Goal: Transaction & Acquisition: Purchase product/service

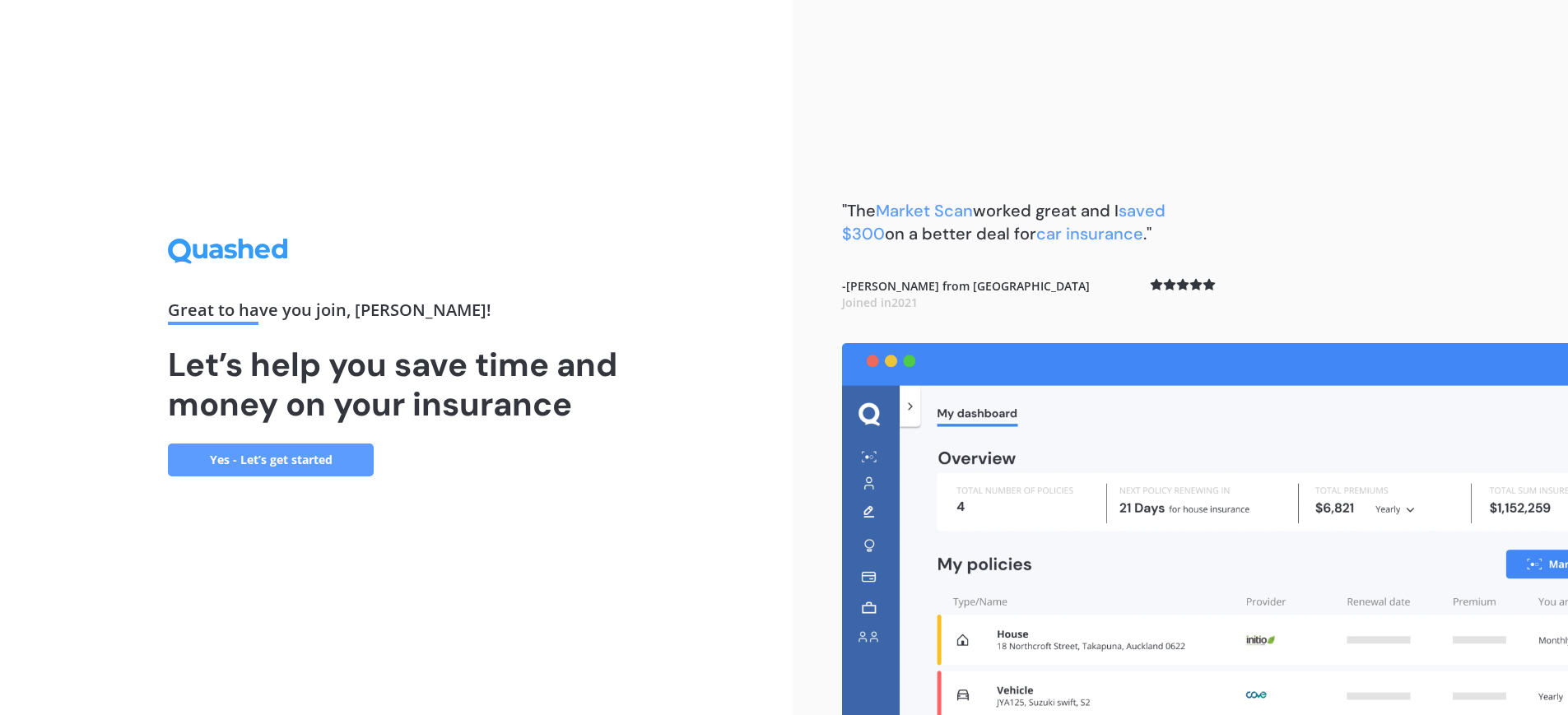
click at [310, 457] on link "Yes - Let’s get started" at bounding box center [271, 460] width 206 height 33
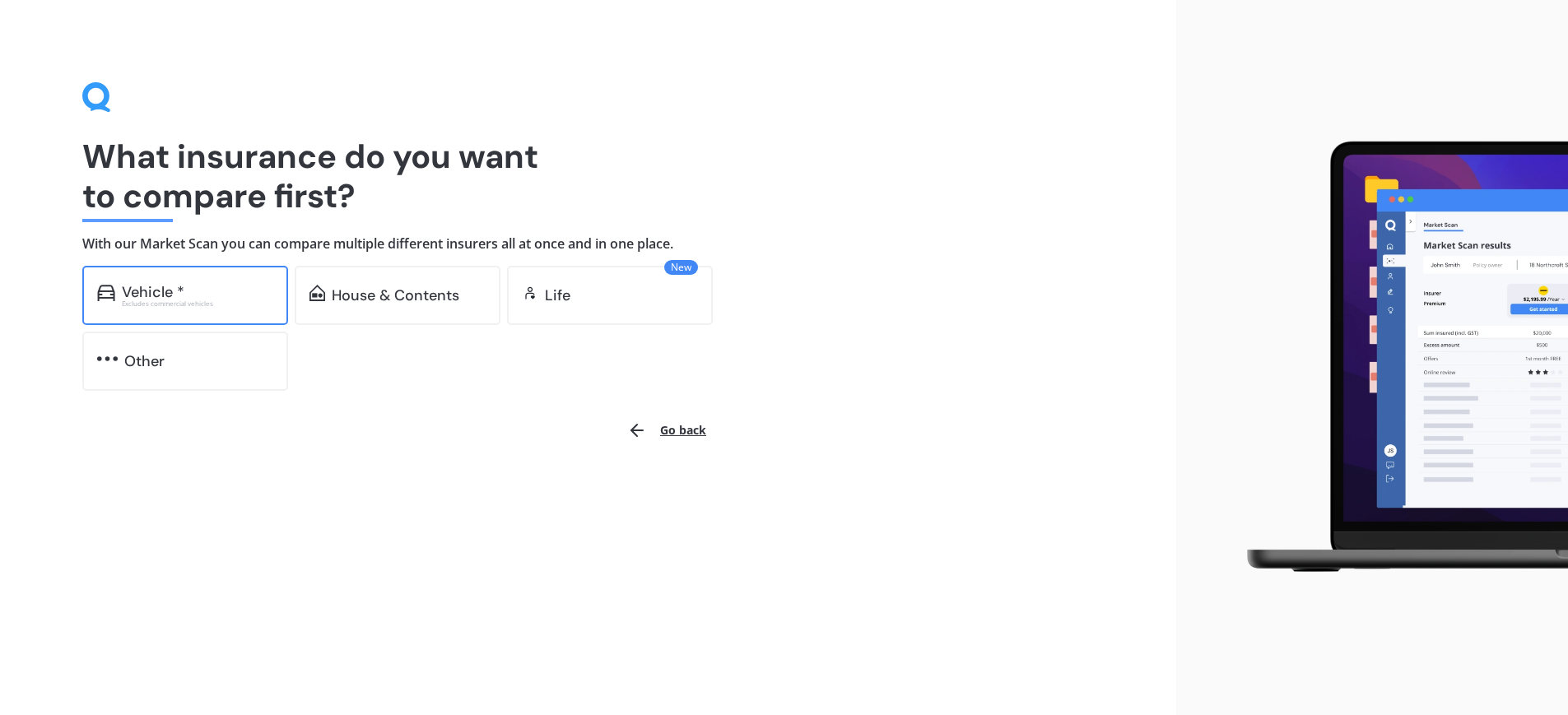
click at [196, 298] on div "Vehicle *" at bounding box center [197, 292] width 152 height 17
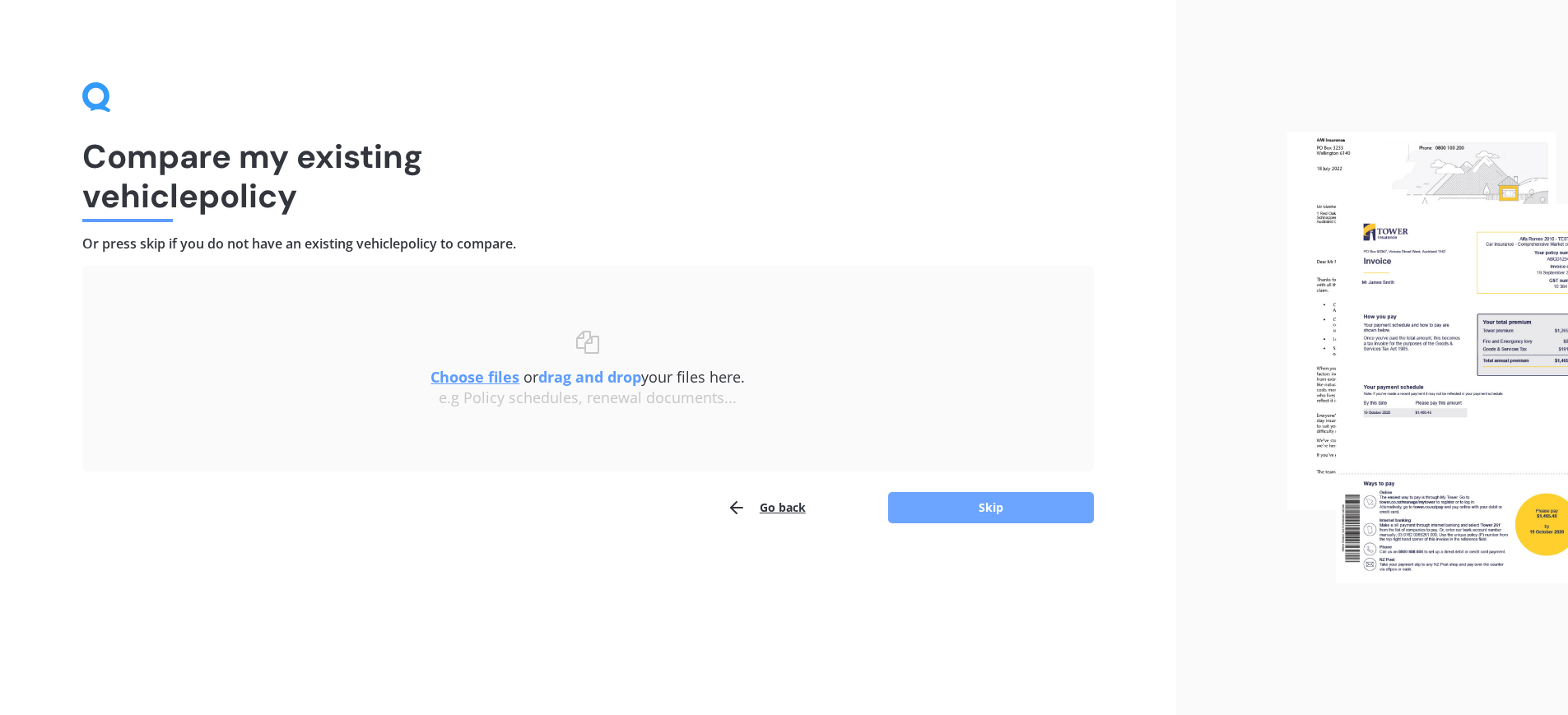
click at [964, 513] on button "Skip" at bounding box center [990, 508] width 206 height 32
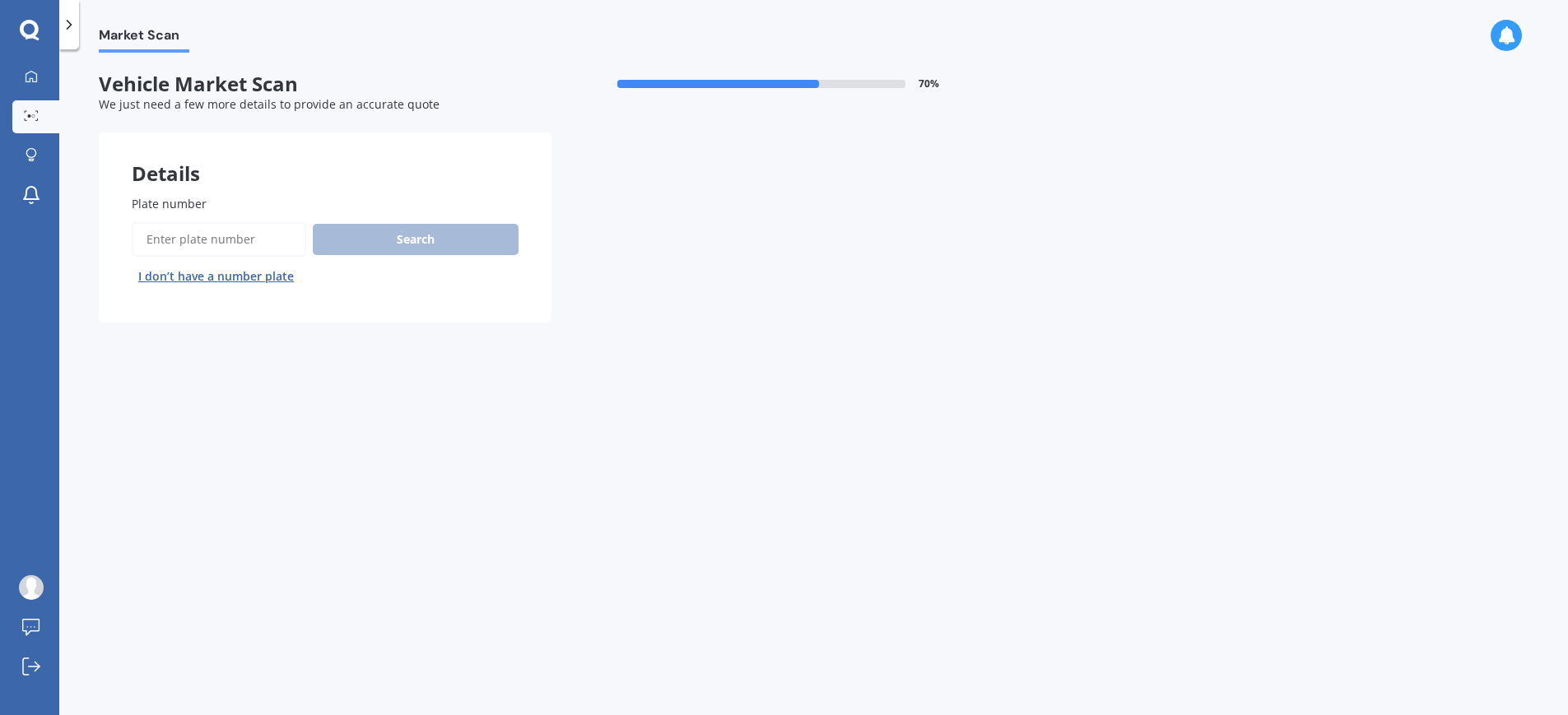
click at [224, 244] on input "Plate number" at bounding box center [218, 239] width 174 height 34
type input "fjc822"
click at [371, 244] on button "Search" at bounding box center [415, 239] width 206 height 32
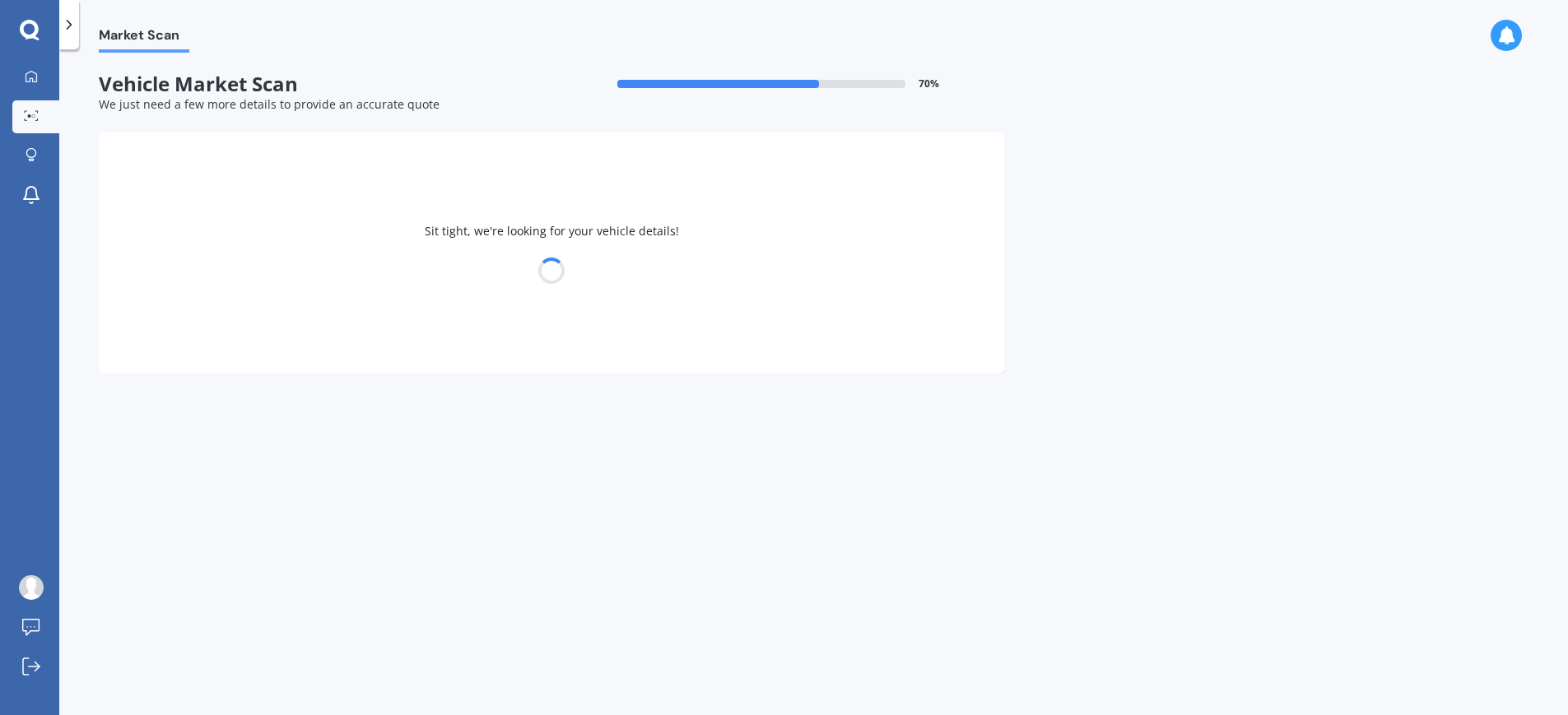
select select "TOYOTA"
select select "FUNCARGO"
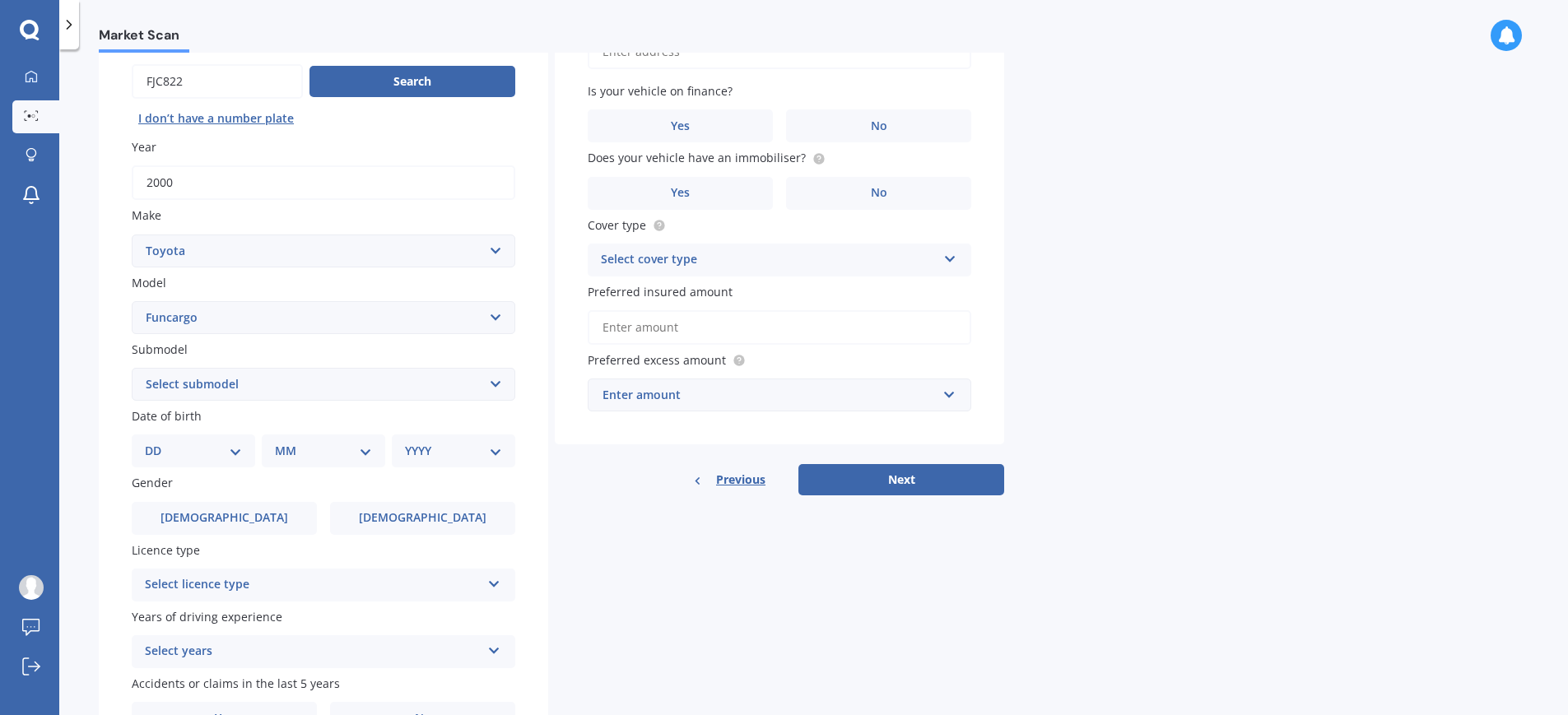
scroll to position [165, 0]
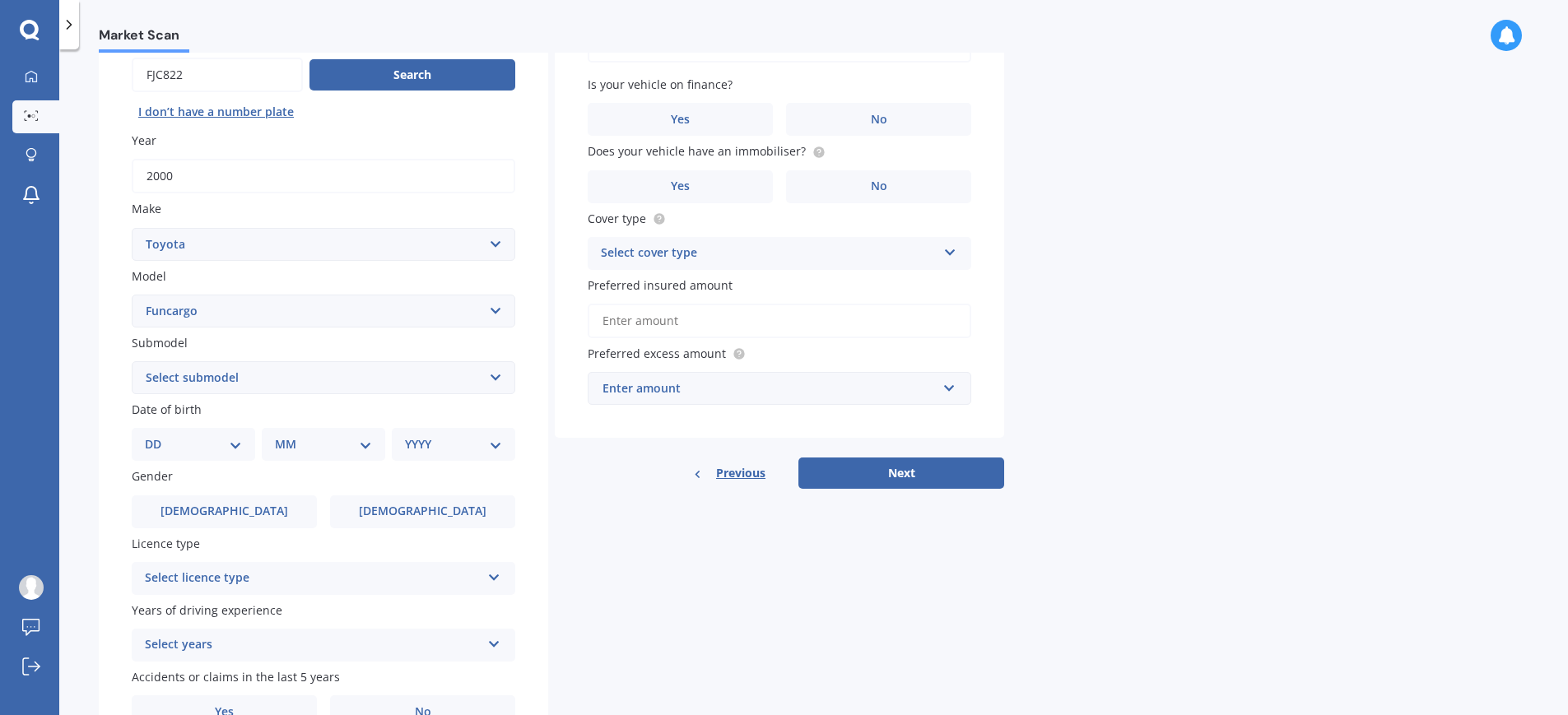
click at [229, 382] on select "Select submodel (All)" at bounding box center [323, 378] width 384 height 33
click at [231, 382] on select "Select submodel (All)" at bounding box center [323, 378] width 384 height 33
select select "(ALL)"
click at [131, 361] on select "Select submodel (All)" at bounding box center [323, 378] width 384 height 33
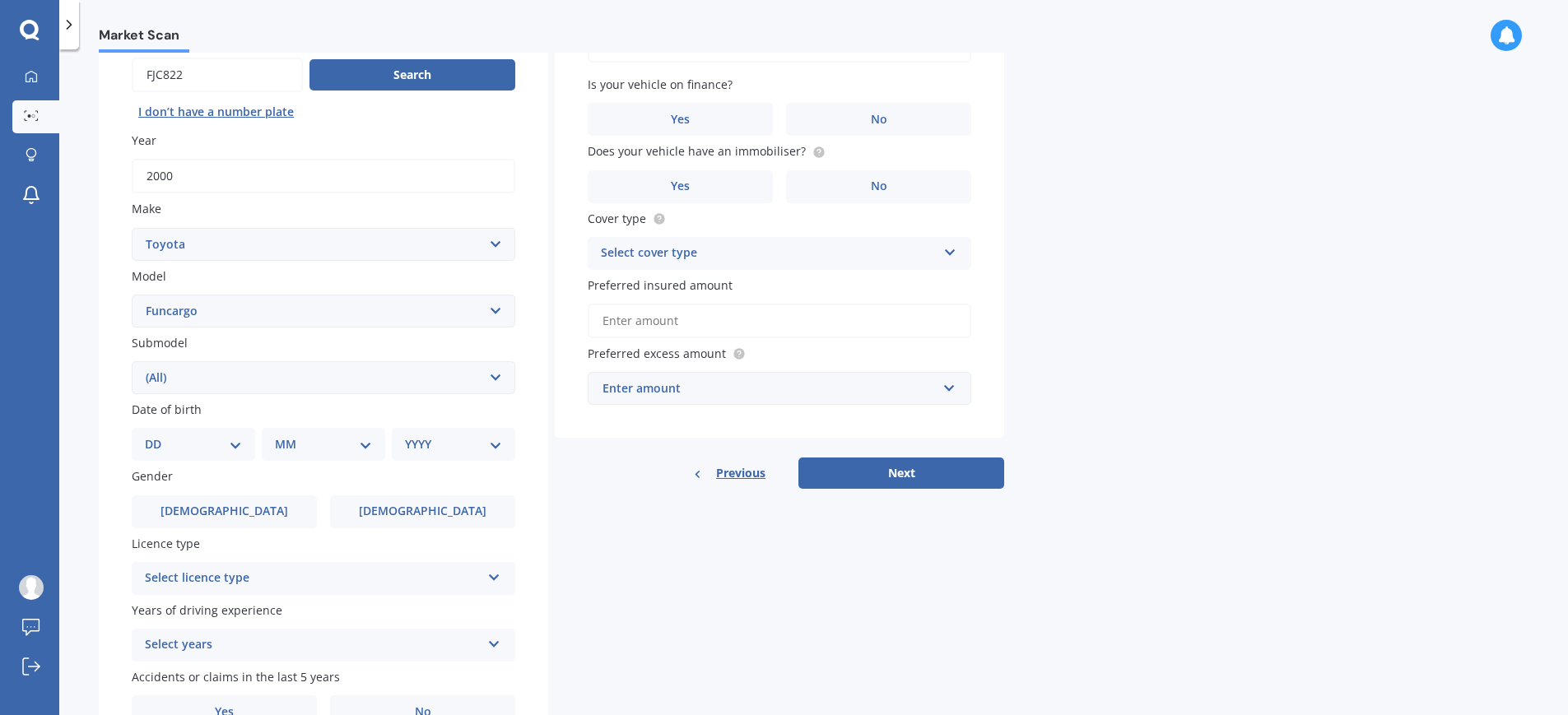
click at [191, 440] on select "DD 01 02 03 04 05 06 07 08 09 10 11 12 13 14 15 16 17 18 19 20 21 22 23 24 25 2…" at bounding box center [193, 444] width 97 height 18
select select "24"
click at [158, 435] on select "DD 01 02 03 04 05 06 07 08 09 10 11 12 13 14 15 16 17 18 19 20 21 22 23 24 25 2…" at bounding box center [193, 444] width 97 height 18
click at [319, 444] on select "MM 01 02 03 04 05 06 07 08 09 10 11 12" at bounding box center [326, 444] width 90 height 18
select select "10"
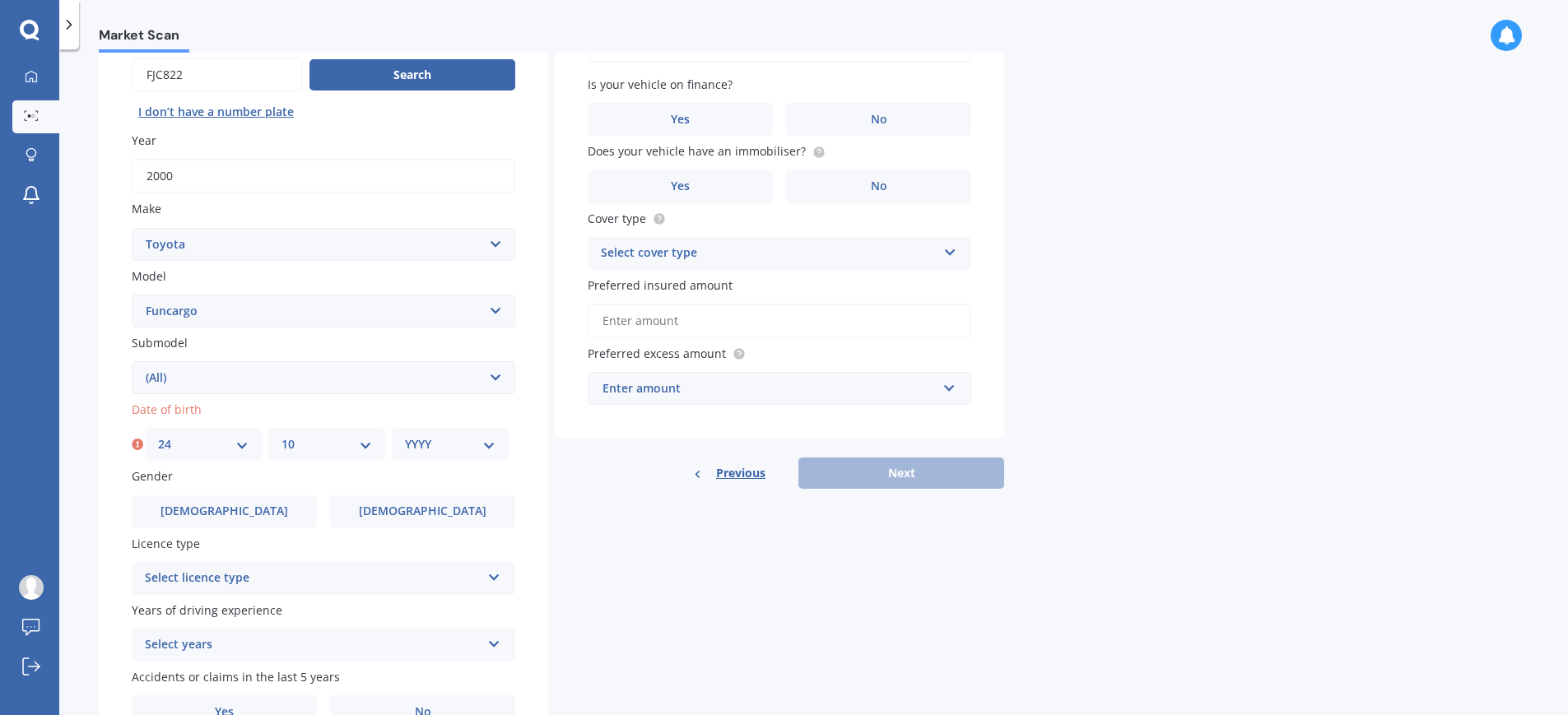
click at [281, 435] on select "MM 01 02 03 04 05 06 07 08 09 10 11 12" at bounding box center [326, 444] width 90 height 18
click at [430, 446] on select "YYYY 2025 2024 2023 2022 2021 2020 2019 2018 2017 2016 2015 2014 2013 2012 2011…" at bounding box center [450, 444] width 90 height 18
select select "2000"
click at [405, 435] on select "YYYY 2025 2024 2023 2022 2021 2020 2019 2018 2017 2016 2015 2014 2013 2012 2011…" at bounding box center [450, 444] width 90 height 18
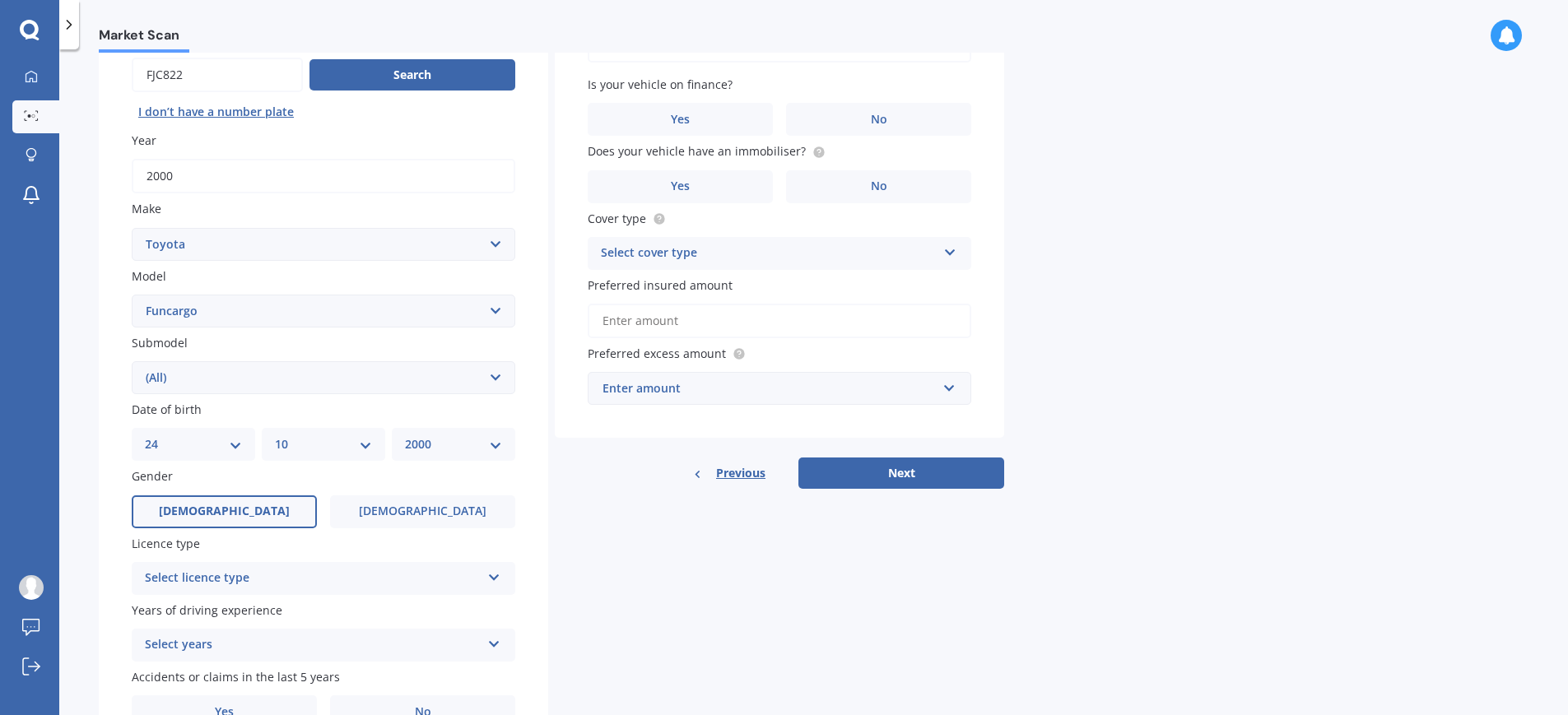
click at [227, 501] on label "Male" at bounding box center [223, 512] width 185 height 33
click at [0, 0] on input "Male" at bounding box center [0, 0] width 0 height 0
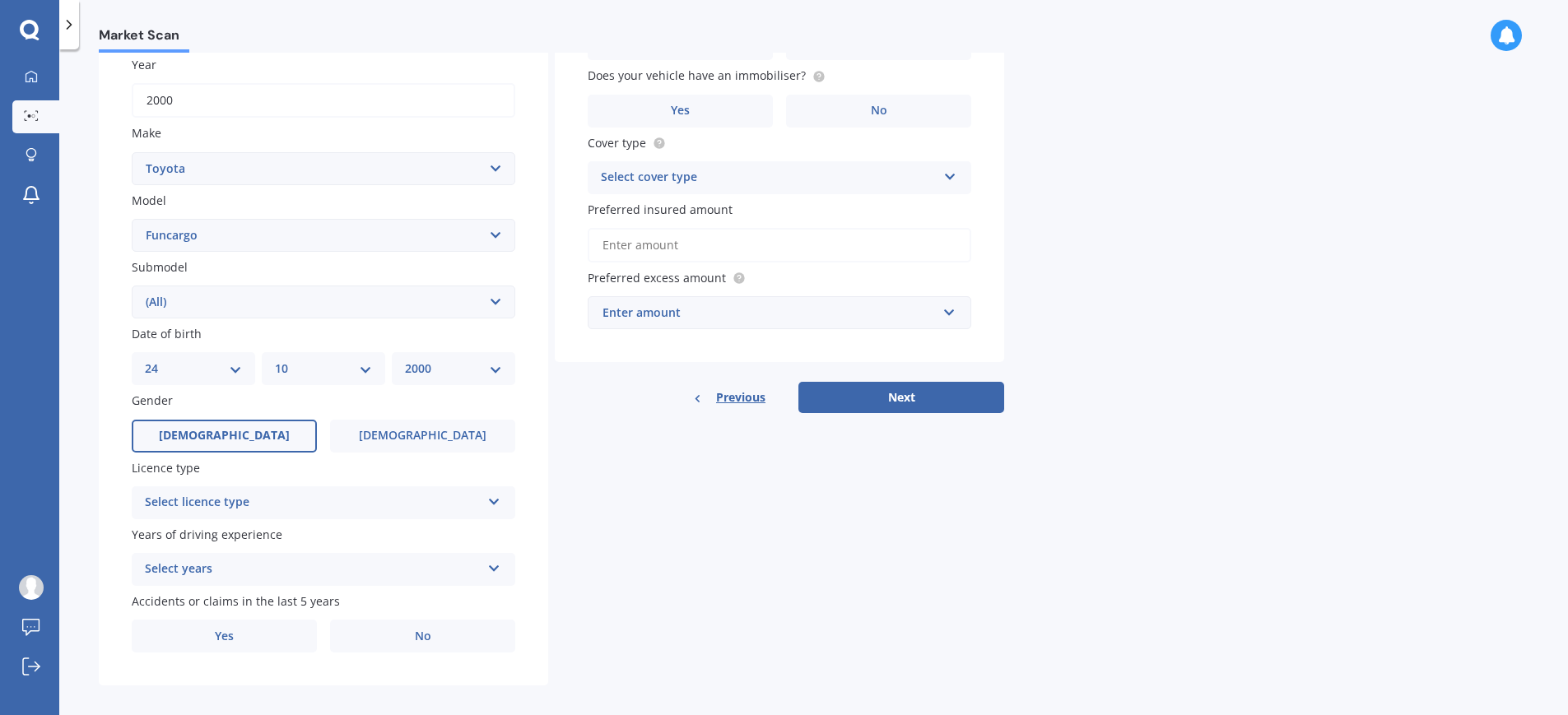
scroll to position [247, 0]
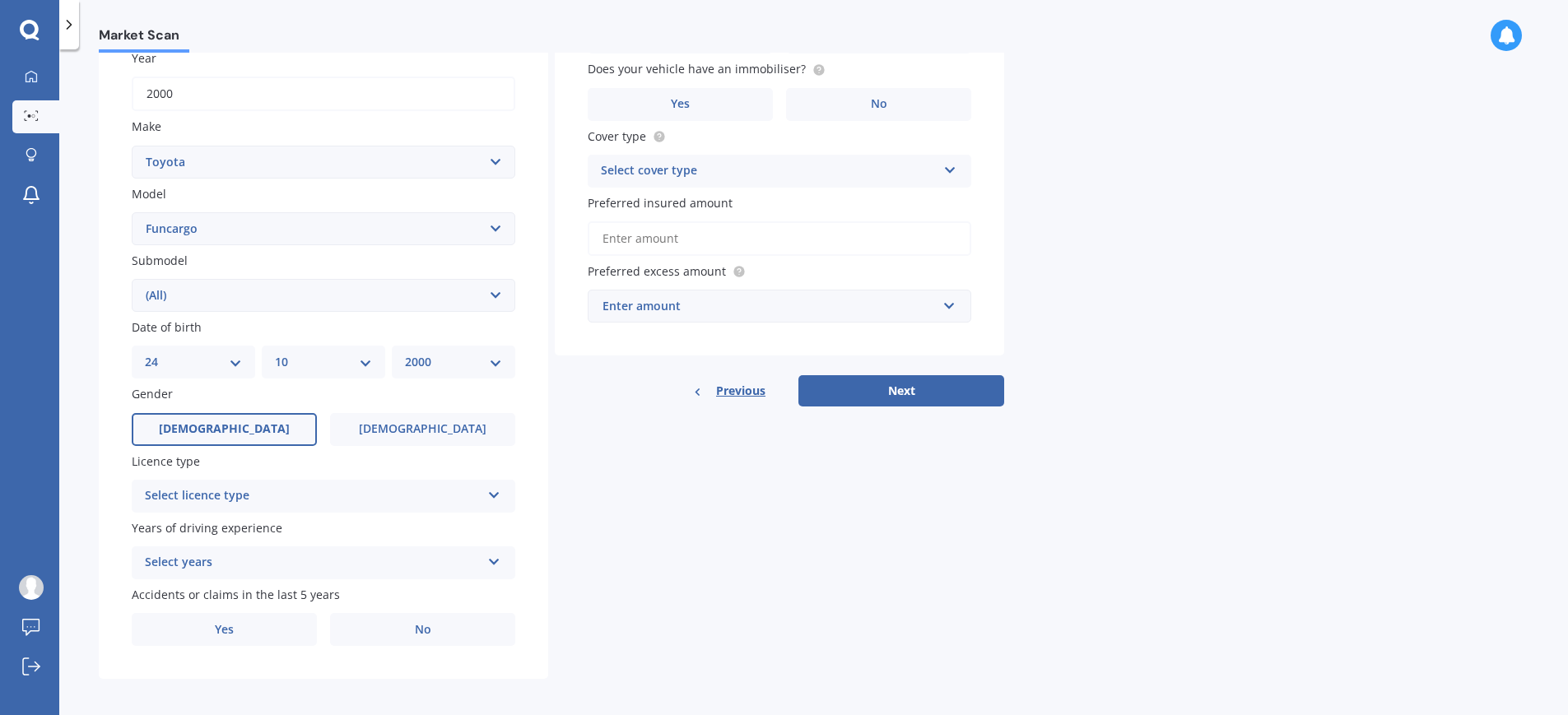
click at [270, 492] on div "Select licence type" at bounding box center [312, 496] width 336 height 20
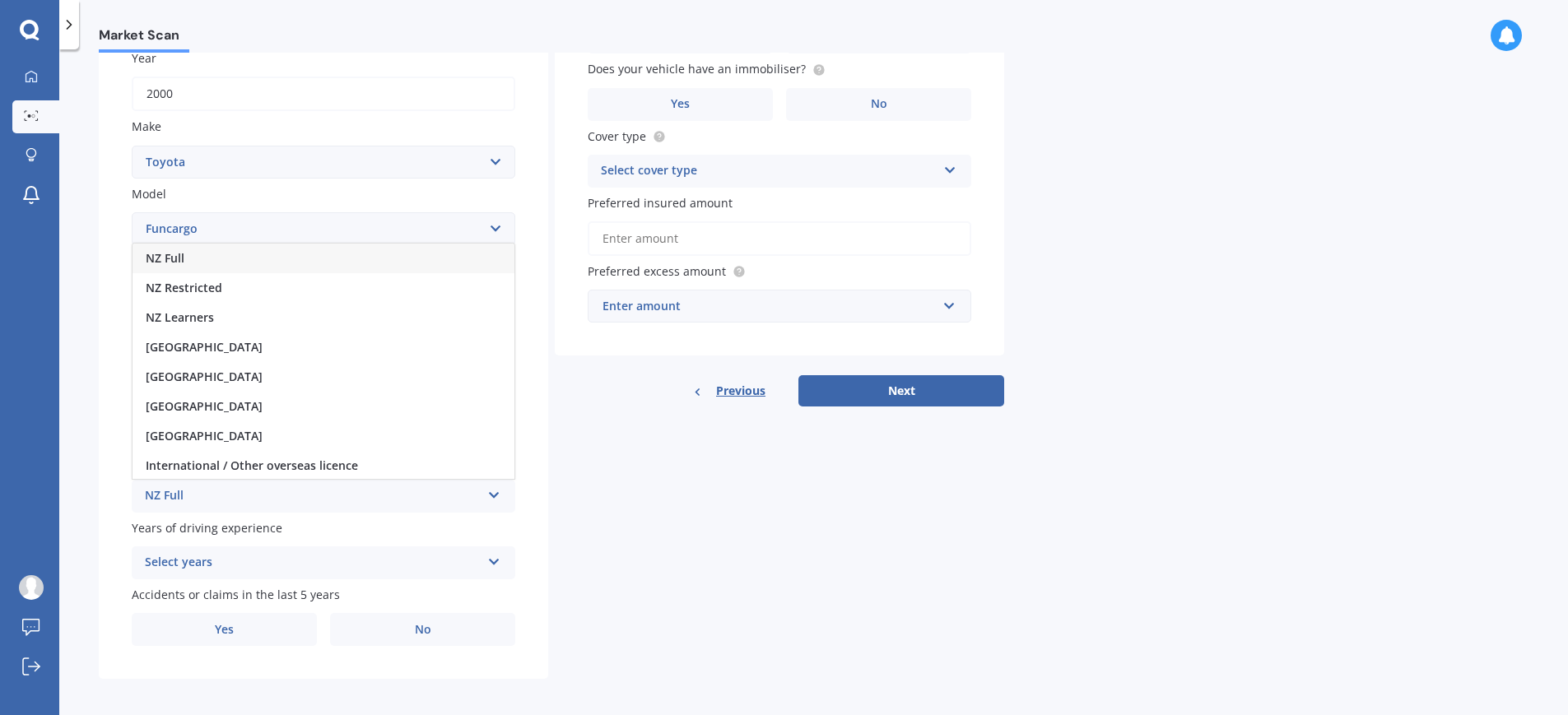
click at [234, 264] on div "NZ Full" at bounding box center [323, 258] width 382 height 30
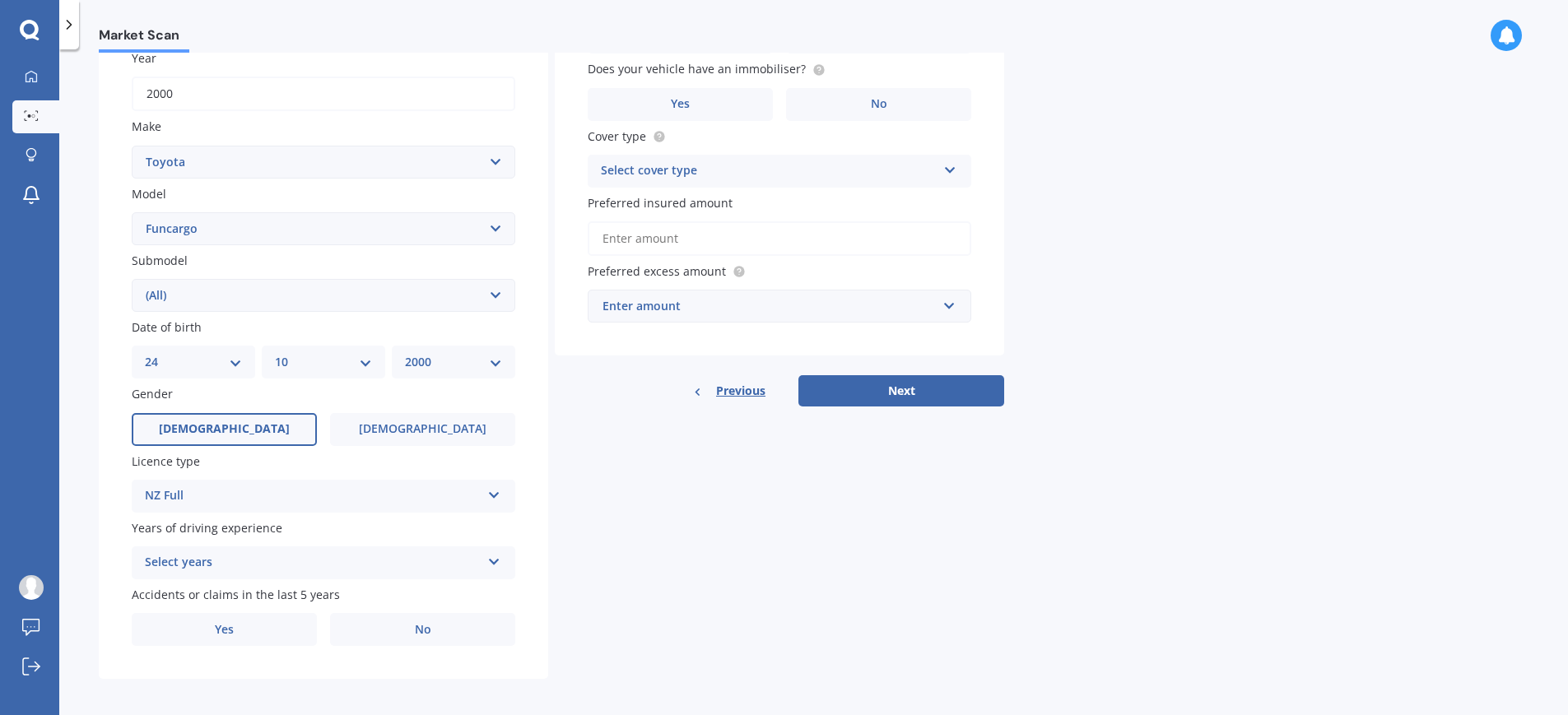
click at [253, 558] on div "Select years" at bounding box center [312, 563] width 336 height 20
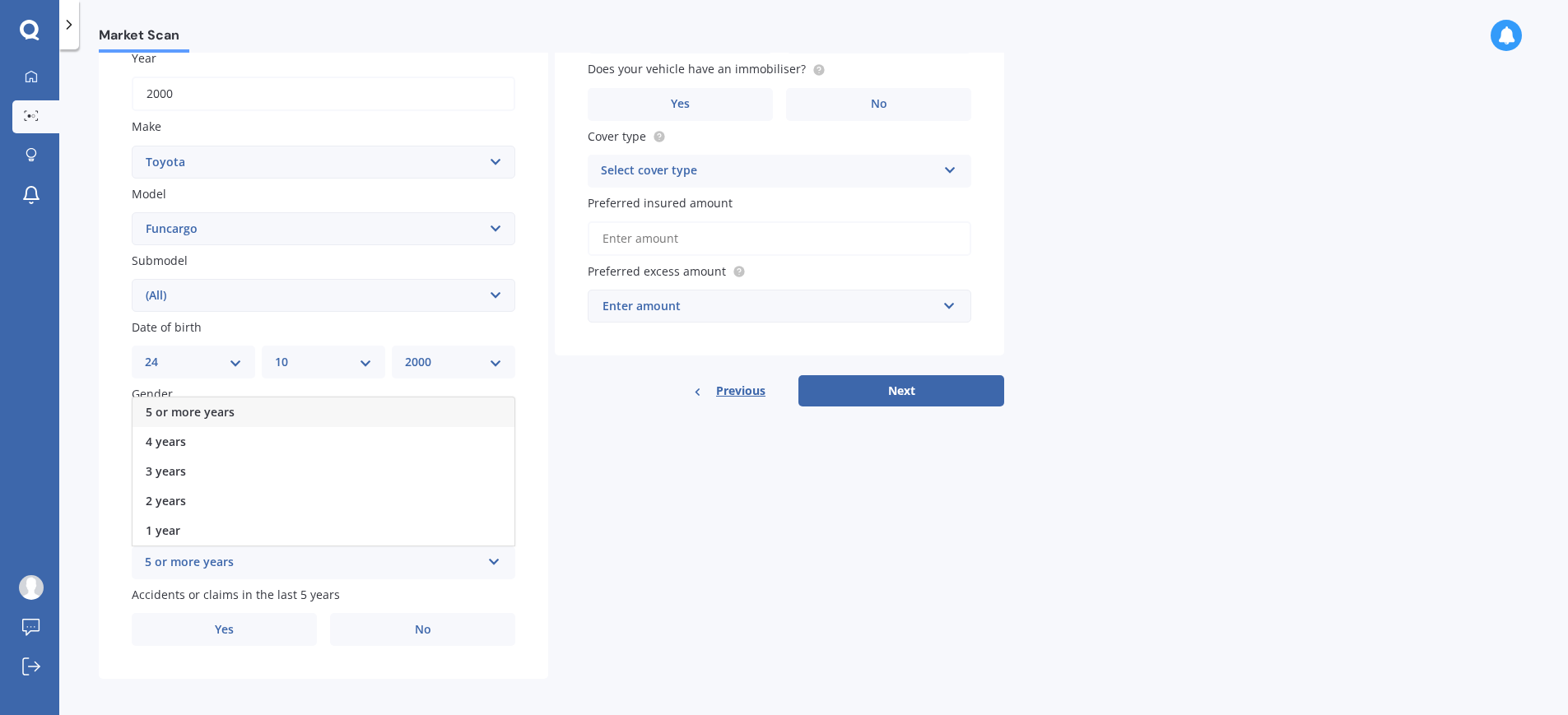
click at [239, 415] on div "5 or more years" at bounding box center [323, 413] width 382 height 30
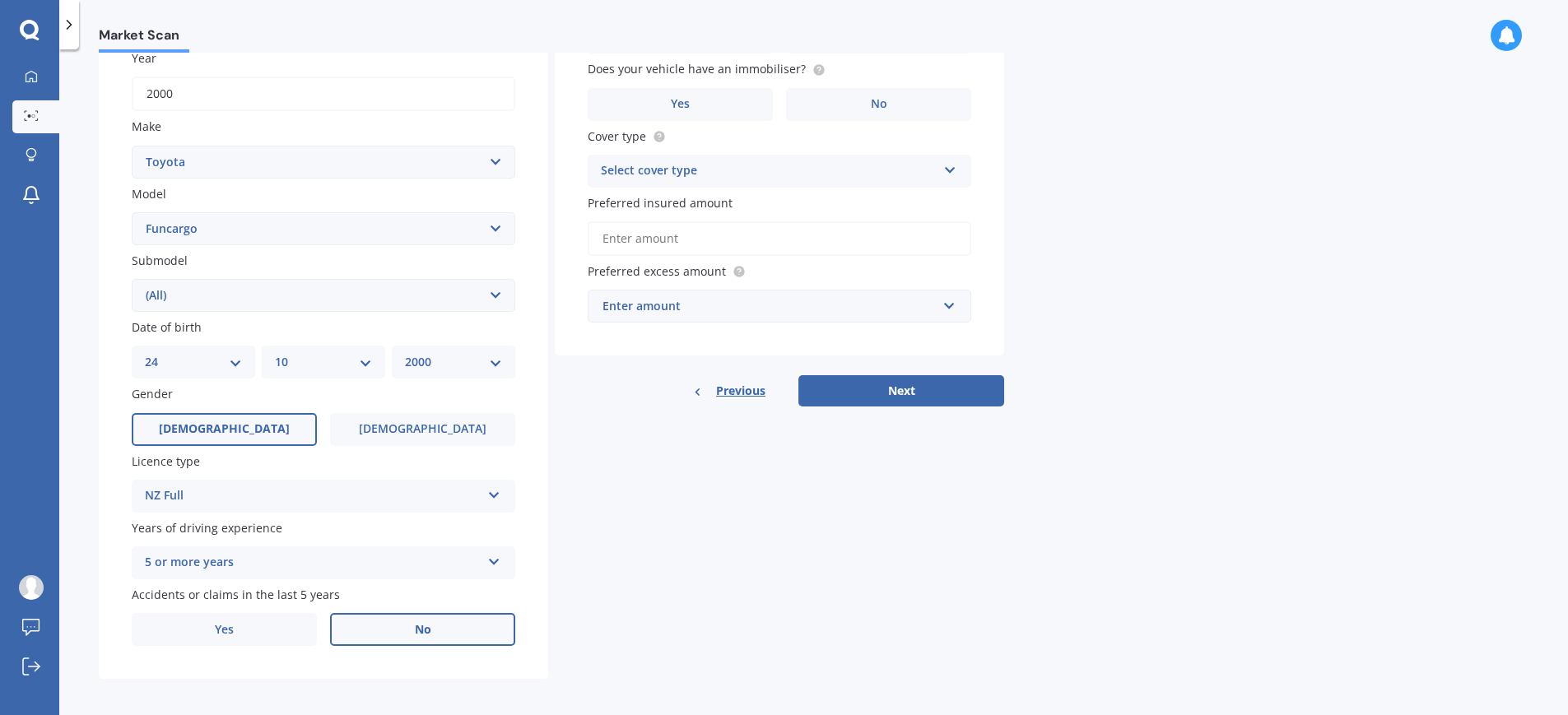
click at [409, 633] on label "No" at bounding box center [422, 630] width 185 height 33
click at [0, 0] on input "No" at bounding box center [0, 0] width 0 height 0
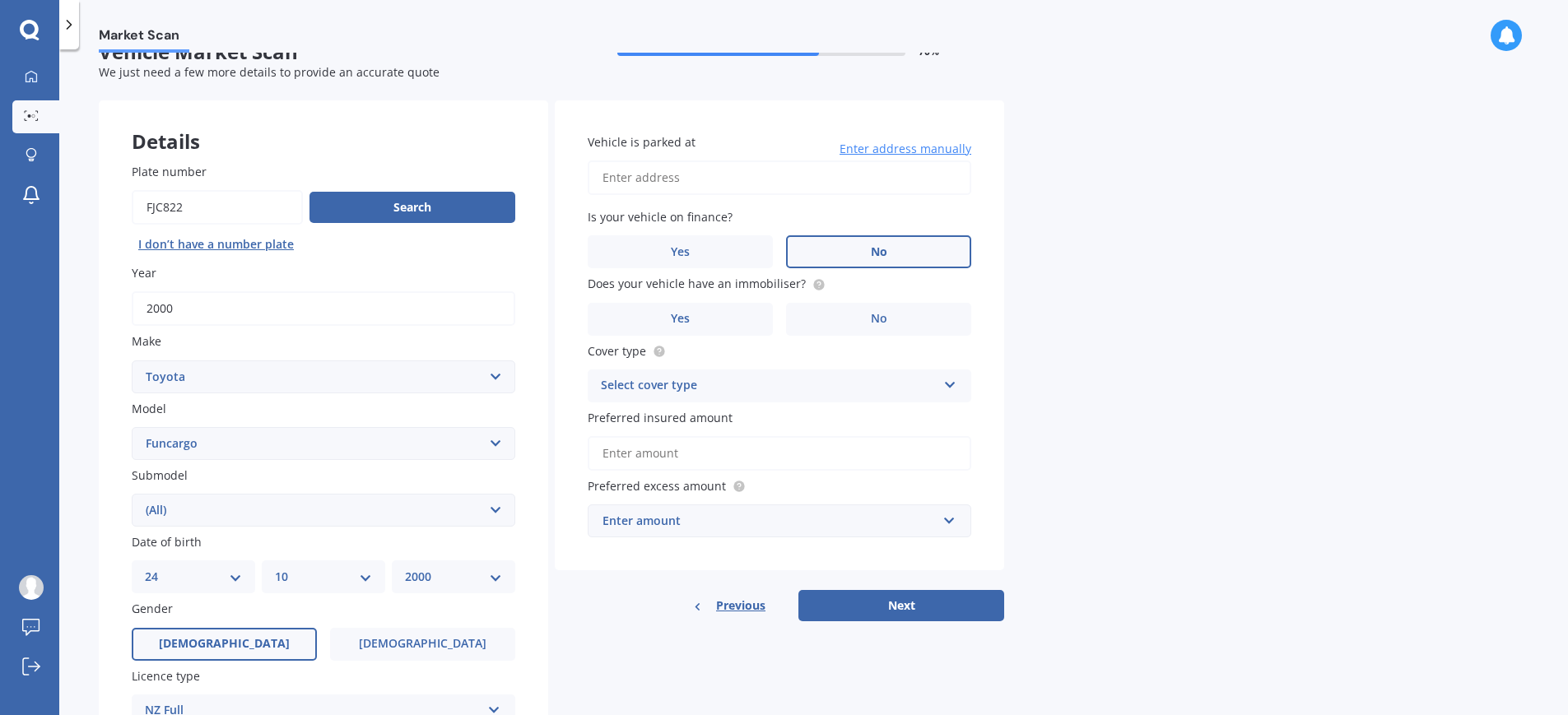
scroll to position [0, 0]
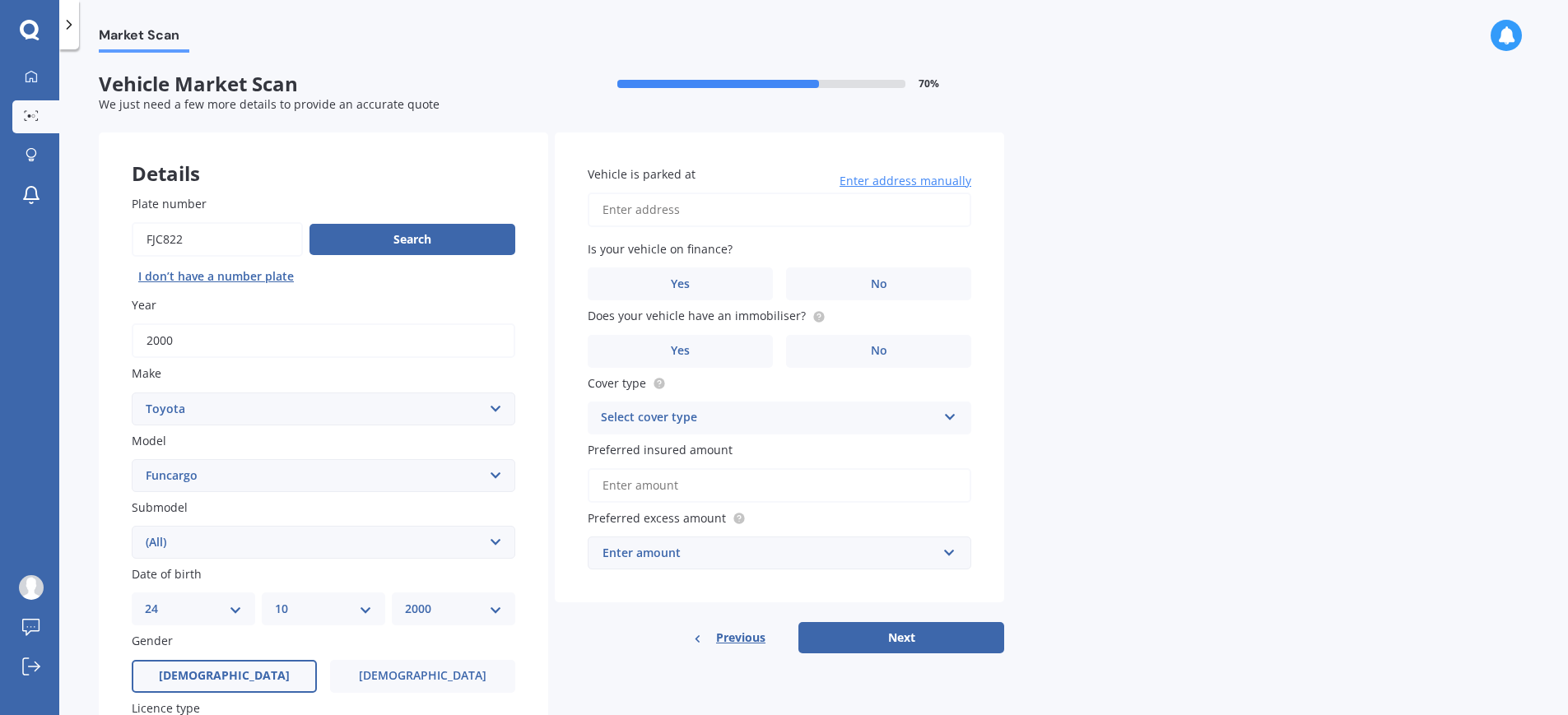
click at [832, 209] on input "Vehicle is parked at" at bounding box center [780, 209] width 384 height 34
type input "31 Celtic Crescent, Ellerslie, Auckland 1051"
click at [834, 283] on label "No" at bounding box center [878, 284] width 185 height 33
click at [0, 0] on input "No" at bounding box center [0, 0] width 0 height 0
click at [820, 344] on label "No" at bounding box center [878, 351] width 185 height 33
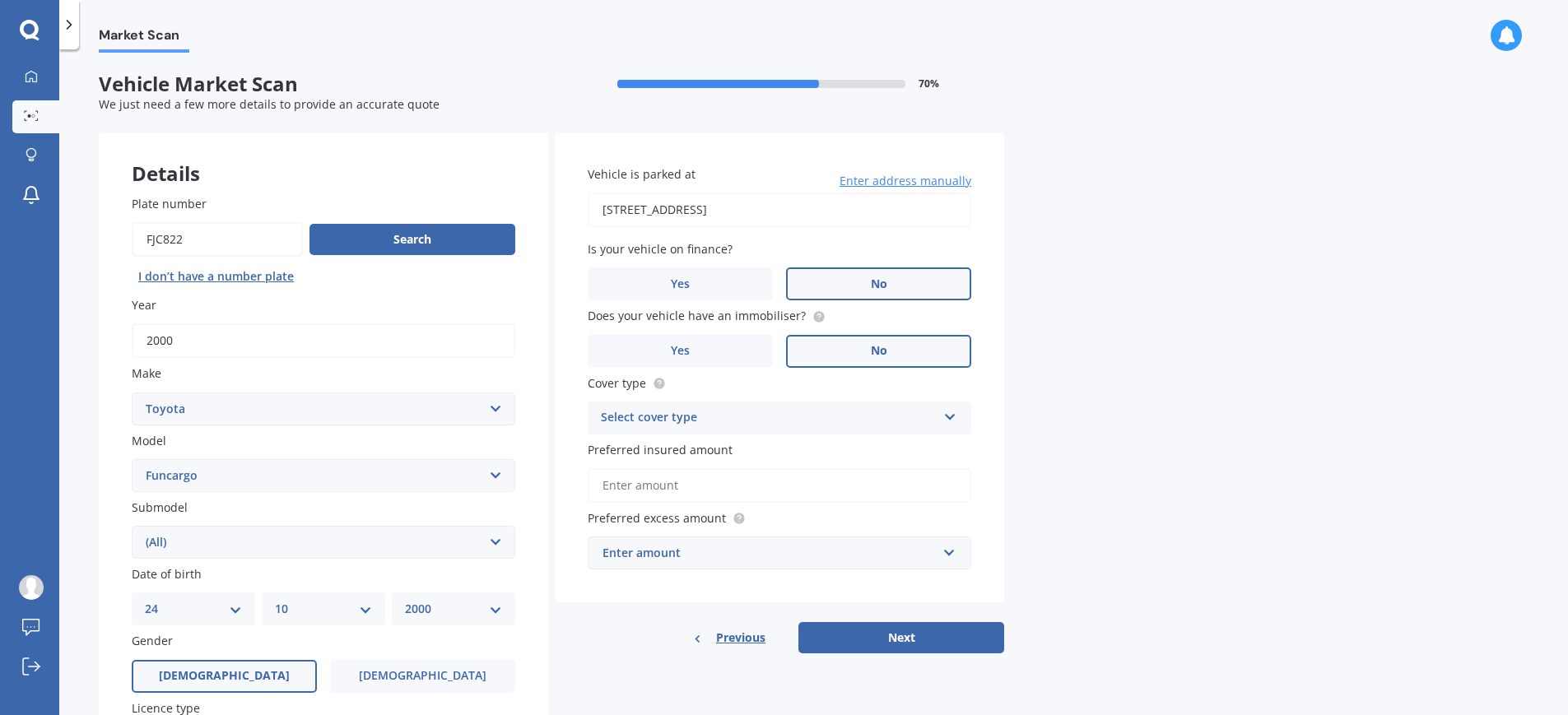
click at [0, 0] on input "No" at bounding box center [0, 0] width 0 height 0
click at [791, 408] on div "Select cover type" at bounding box center [769, 418] width 336 height 20
click at [751, 477] on div "Third Party, Fire & Theft" at bounding box center [780, 480] width 382 height 30
click at [746, 486] on input "Preferred insured amount" at bounding box center [780, 485] width 384 height 34
click at [724, 548] on div "Enter amount" at bounding box center [769, 553] width 334 height 18
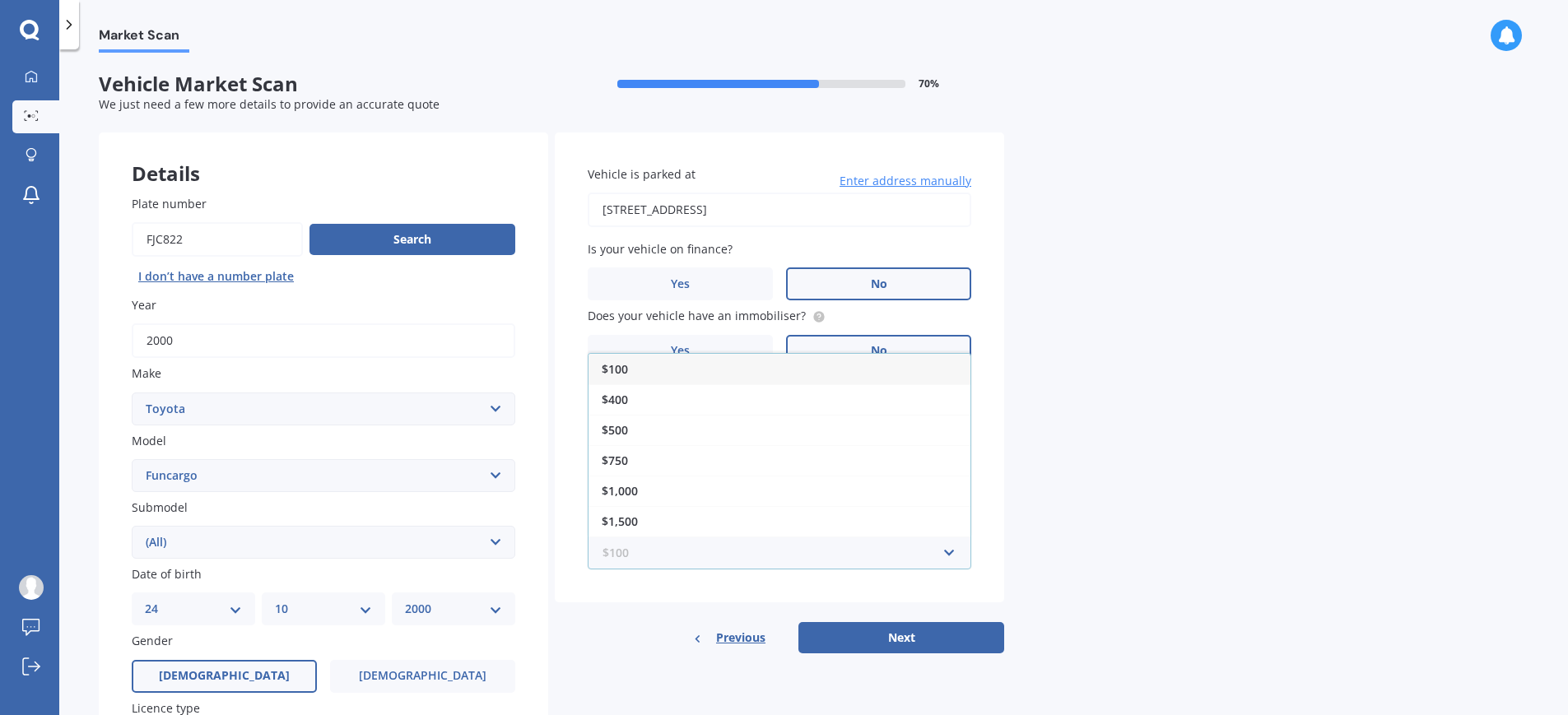
click at [720, 552] on input "text" at bounding box center [773, 553] width 369 height 32
click at [1114, 552] on div "Market Scan Vehicle Market Scan 70 % We just need a few more details to provide…" at bounding box center [814, 386] width 1509 height 666
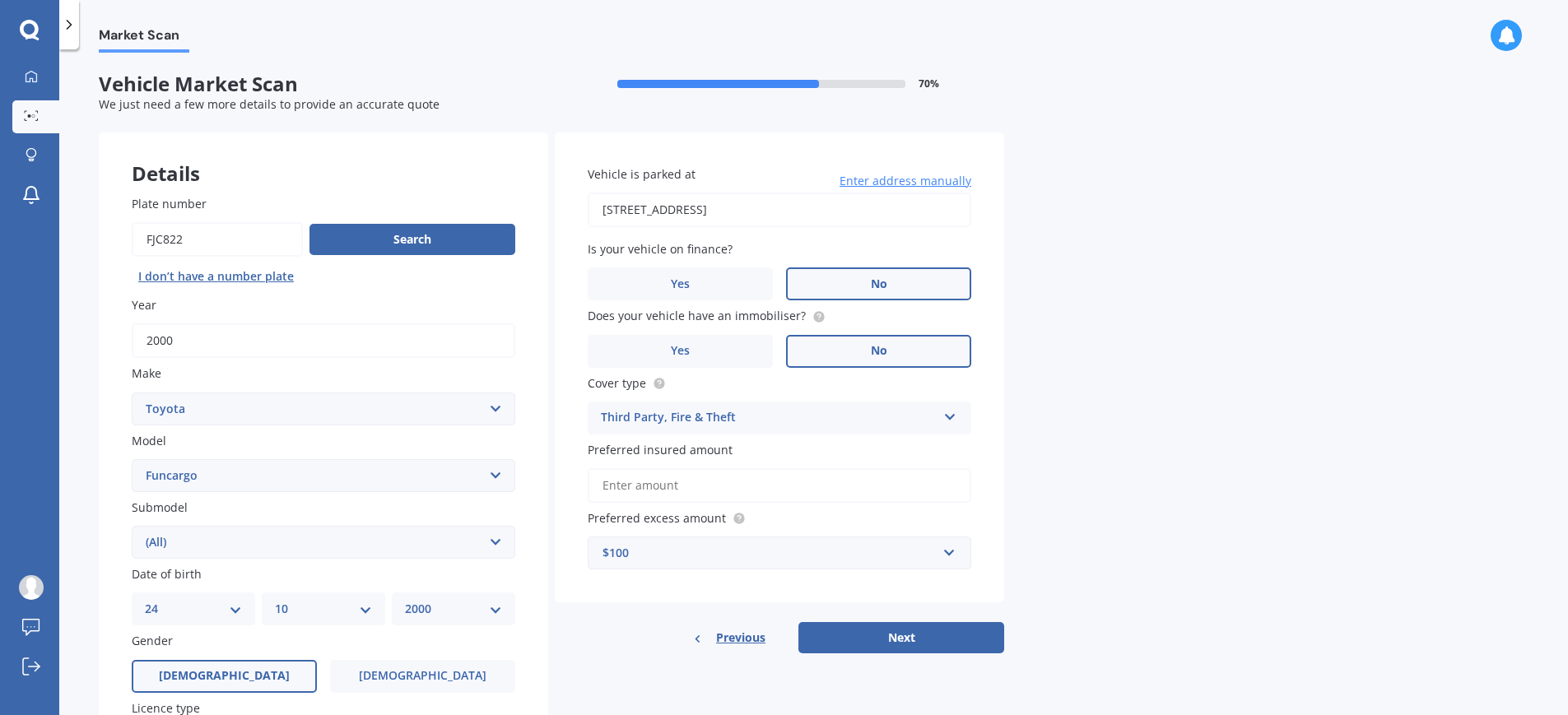
click at [875, 570] on div "Vehicle is parked at 31 Celtic Crescent, Ellerslie, Auckland 1051 Enter address…" at bounding box center [779, 367] width 450 height 471
click at [885, 558] on div "$100" at bounding box center [769, 553] width 334 height 18
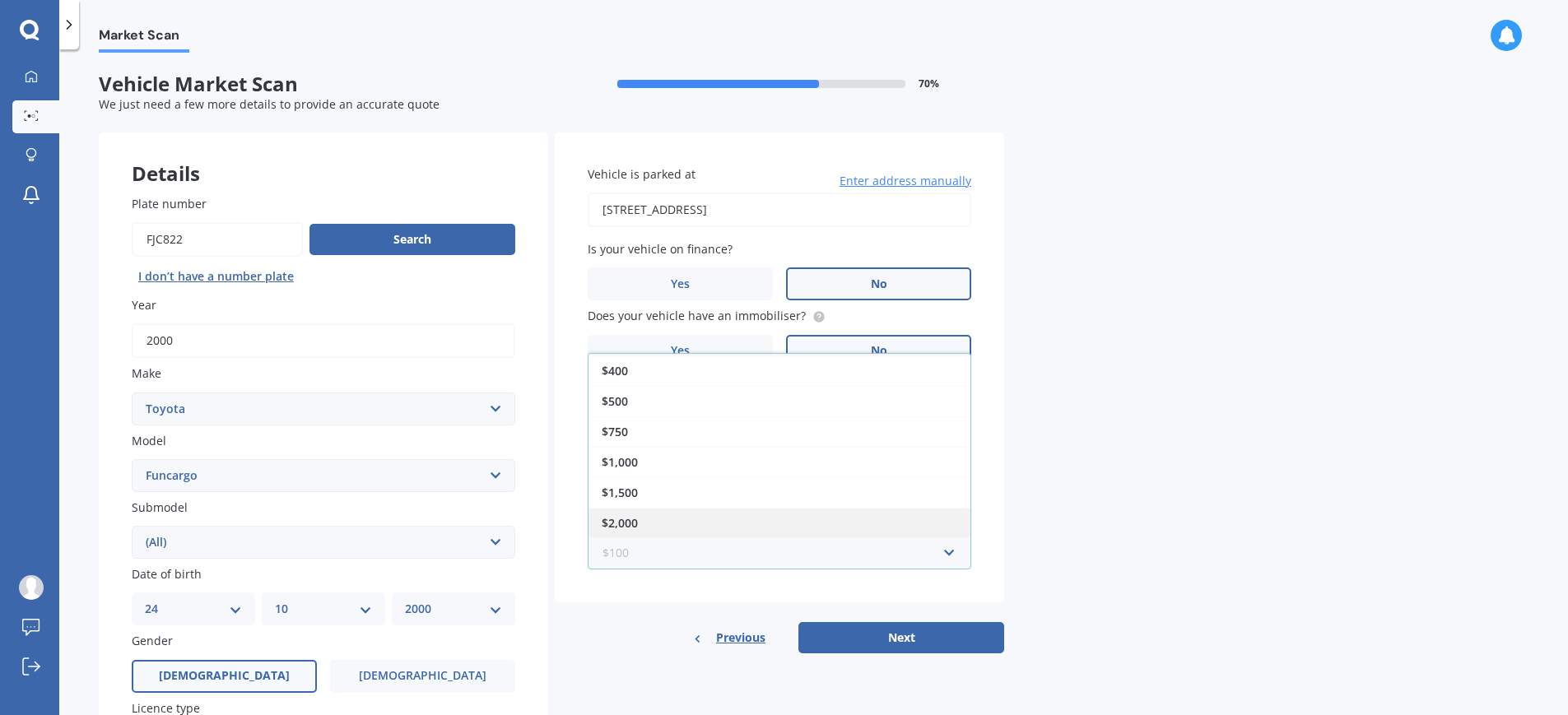
scroll to position [30, 0]
click at [1041, 511] on div "Market Scan Vehicle Market Scan 70 % We just need a few more details to provide…" at bounding box center [814, 386] width 1509 height 666
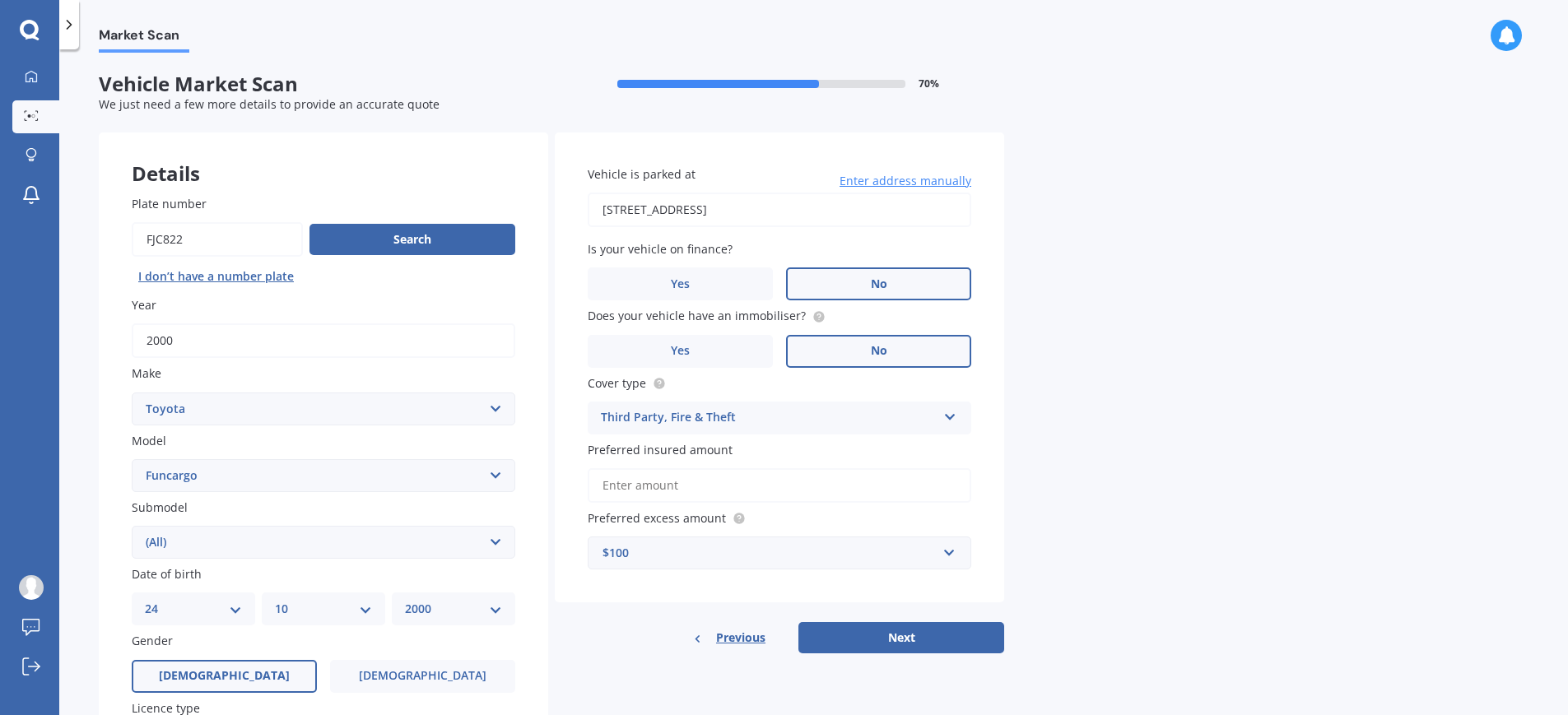
click at [740, 486] on input "Preferred insured amount" at bounding box center [780, 485] width 384 height 34
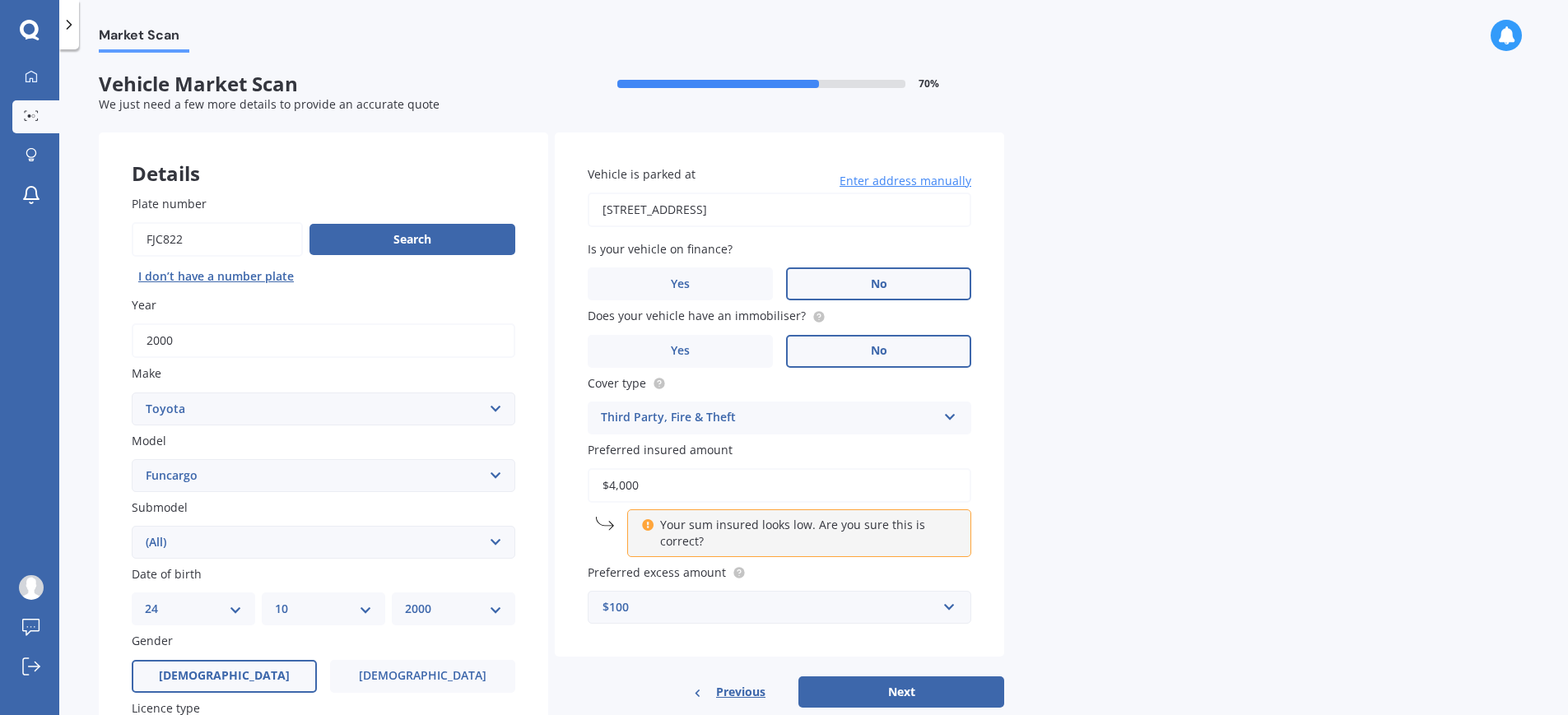
type input "$4,000"
click at [1062, 428] on div "Market Scan Vehicle Market Scan 70 % We just need a few more details to provide…" at bounding box center [814, 386] width 1509 height 666
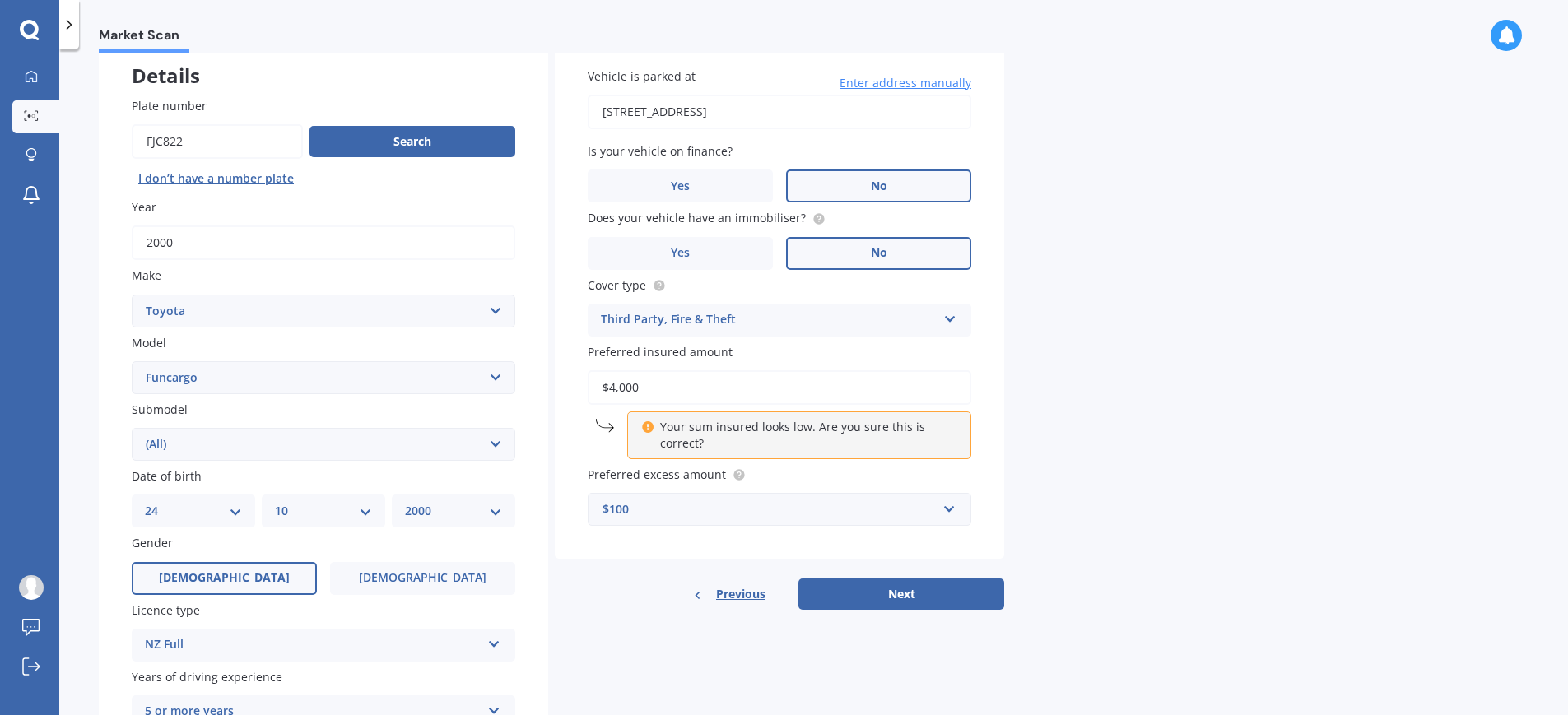
scroll to position [165, 0]
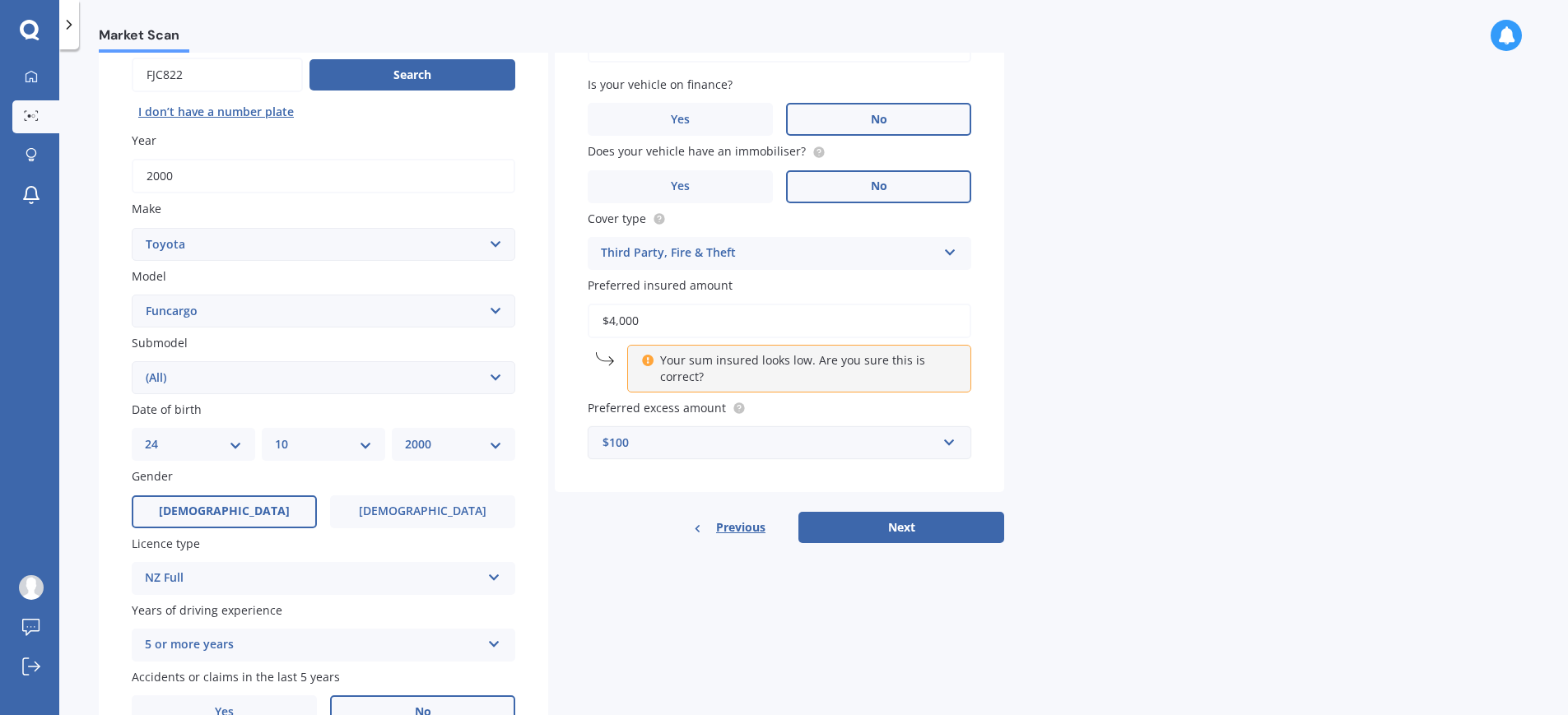
click at [841, 444] on div "$100" at bounding box center [769, 442] width 334 height 18
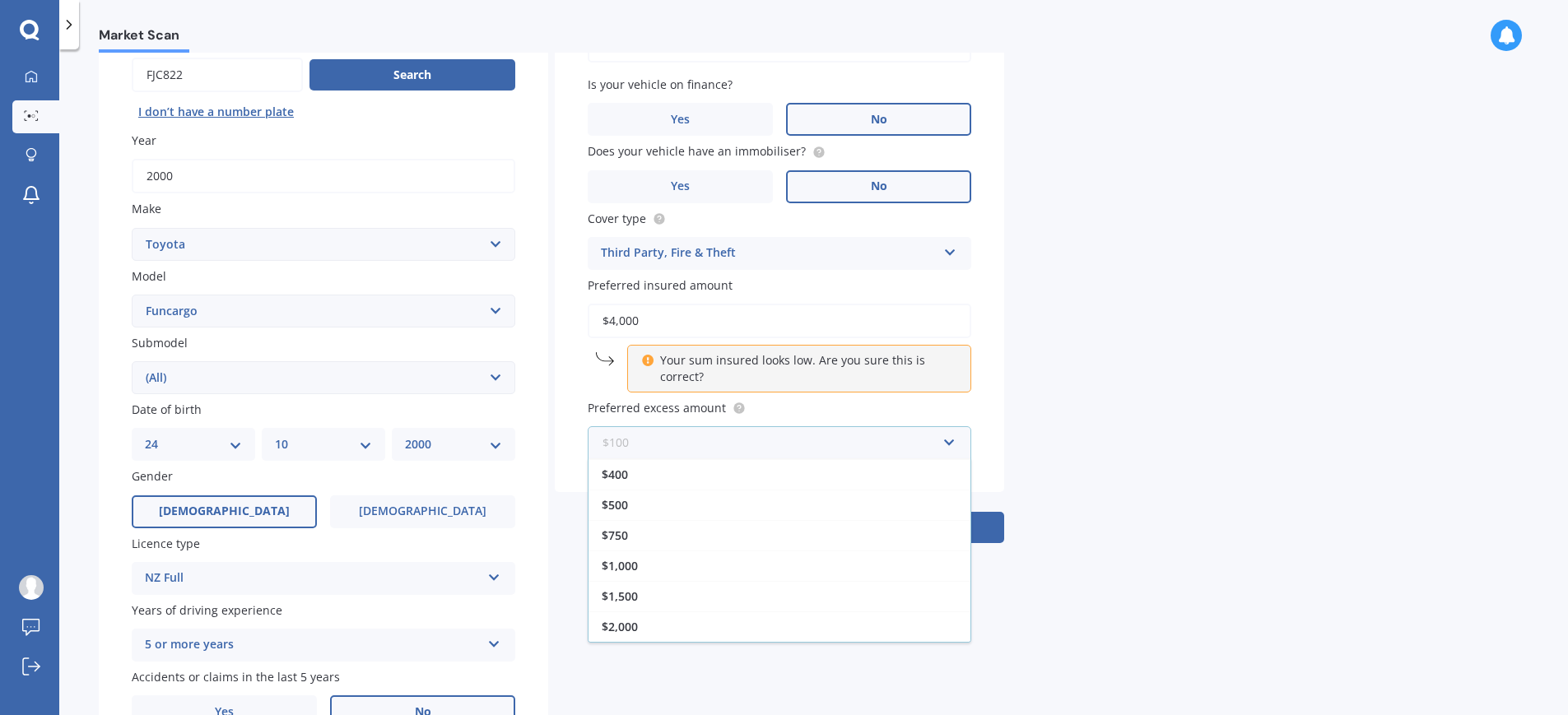
scroll to position [0, 0]
click at [679, 586] on div "$1,000" at bounding box center [780, 595] width 382 height 31
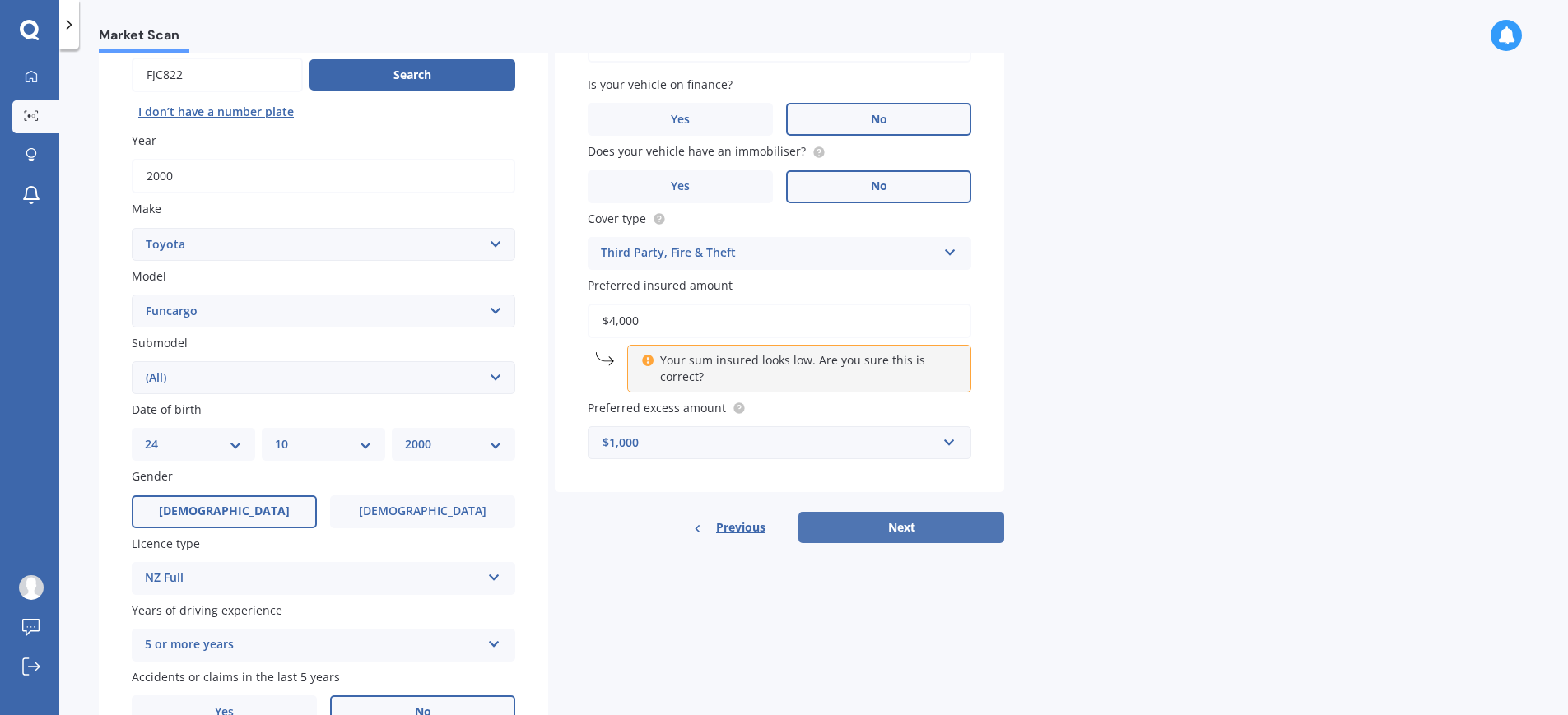
click at [910, 528] on button "Next" at bounding box center [901, 527] width 206 height 32
select select "24"
select select "10"
select select "2000"
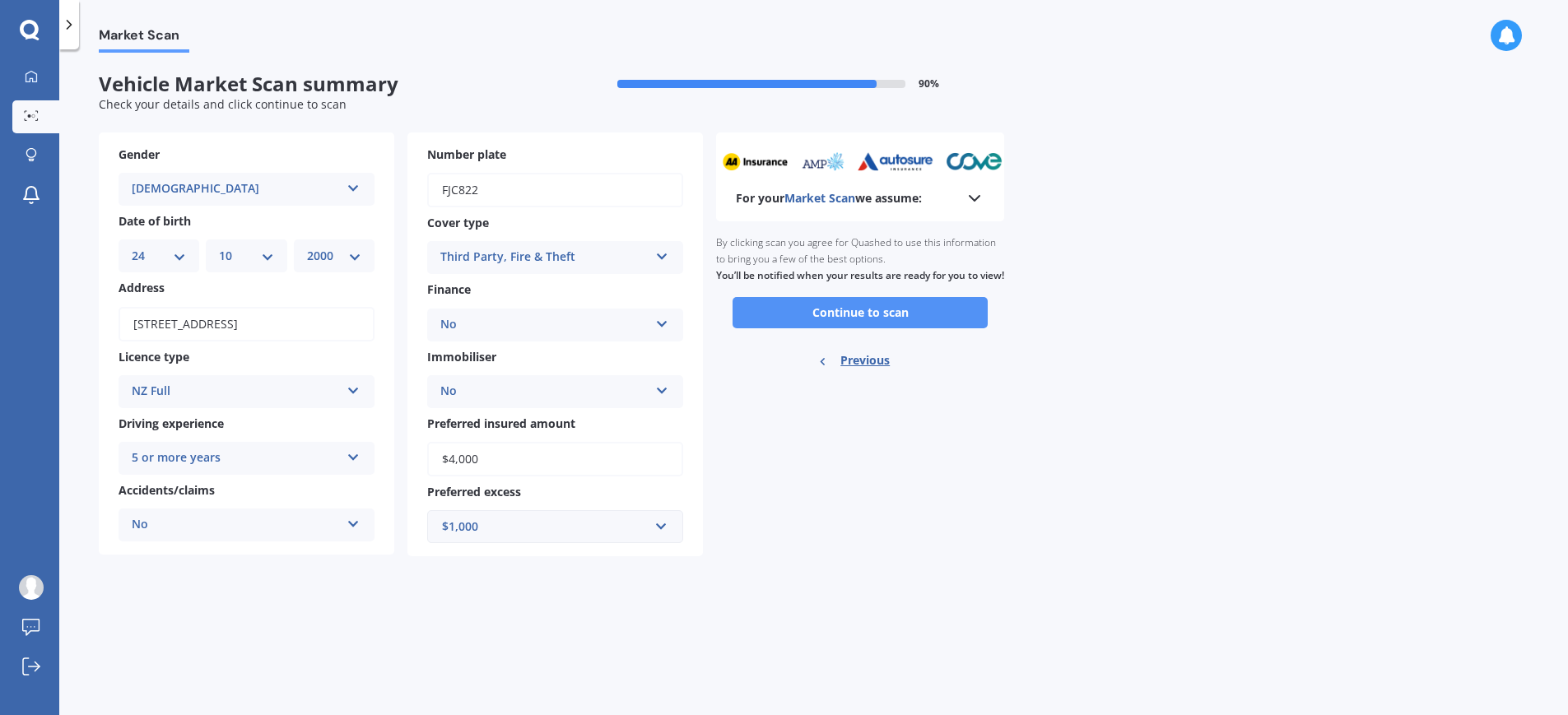
click at [845, 329] on button "Continue to scan" at bounding box center [860, 313] width 255 height 32
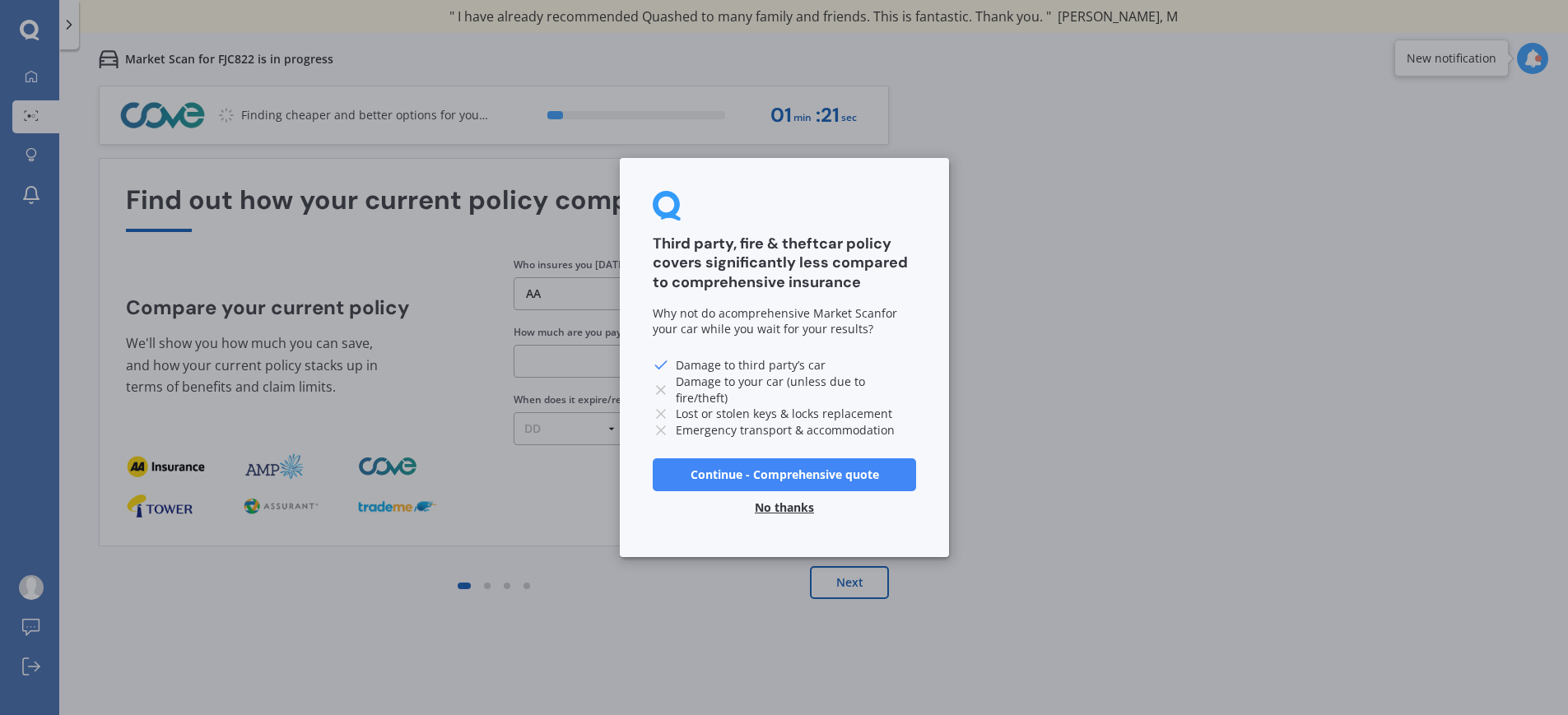
click at [790, 507] on button "No thanks" at bounding box center [784, 508] width 79 height 33
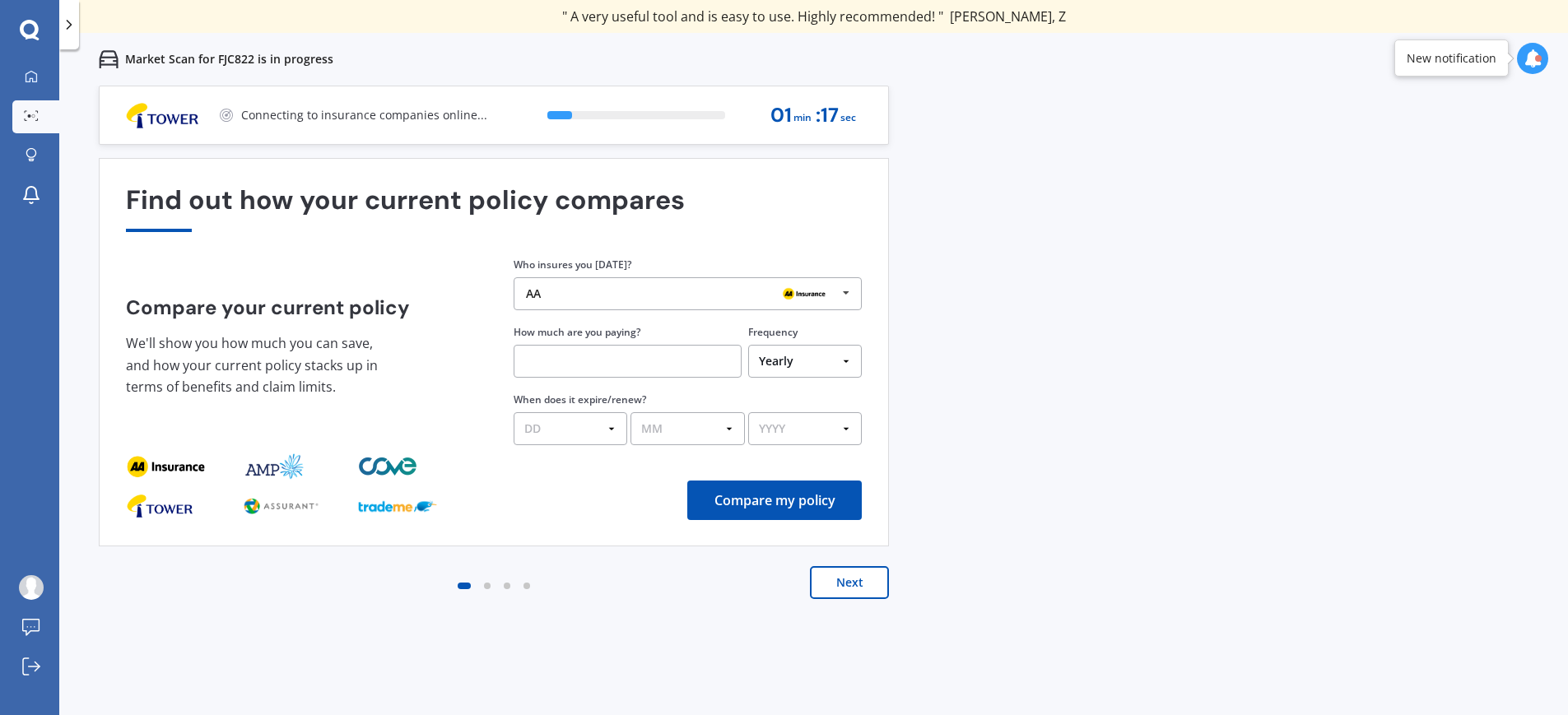
click at [615, 306] on div "AA AA Tower AMI State AMP ANZ ASB BNZ Trade Me Insurance Westpac Other" at bounding box center [687, 294] width 348 height 33
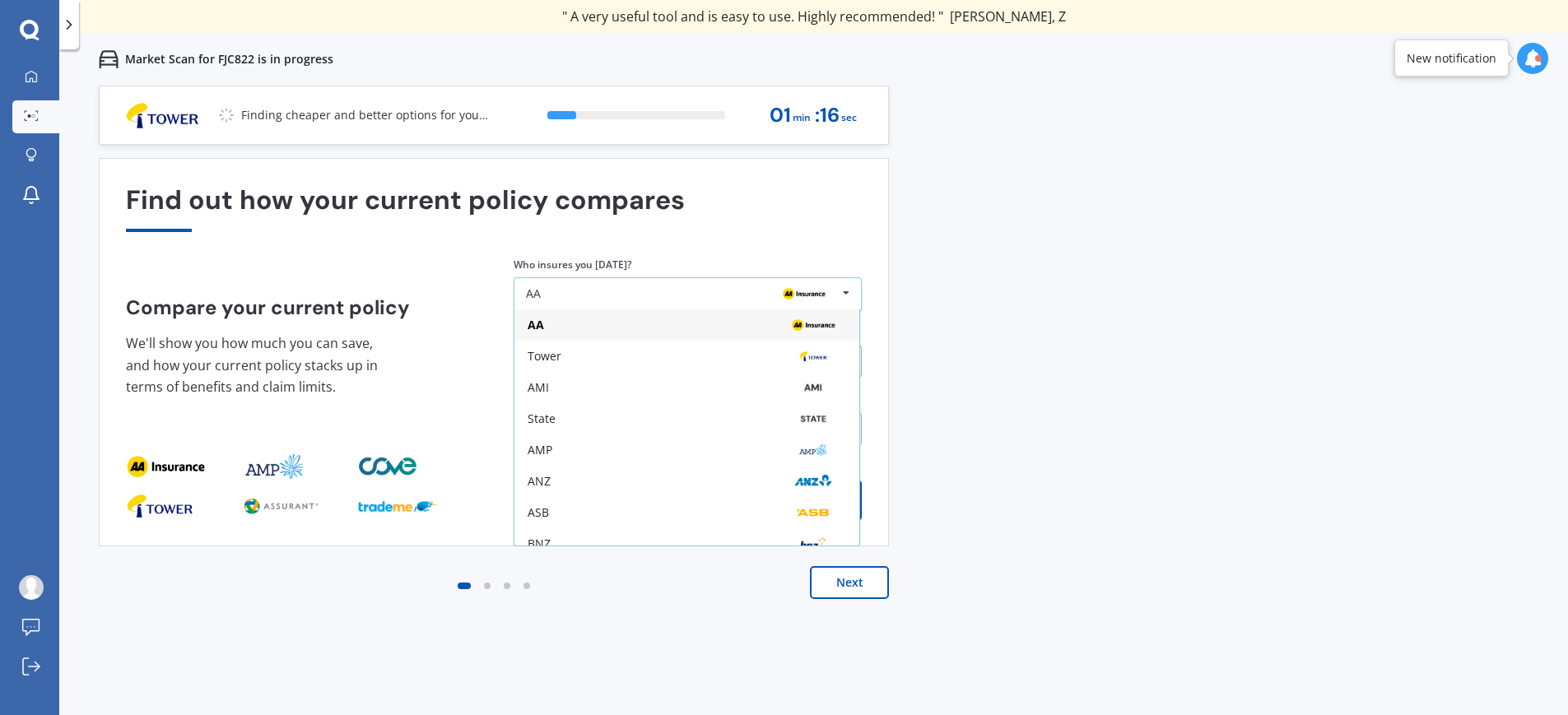
click at [634, 297] on div "AA" at bounding box center [681, 294] width 311 height 13
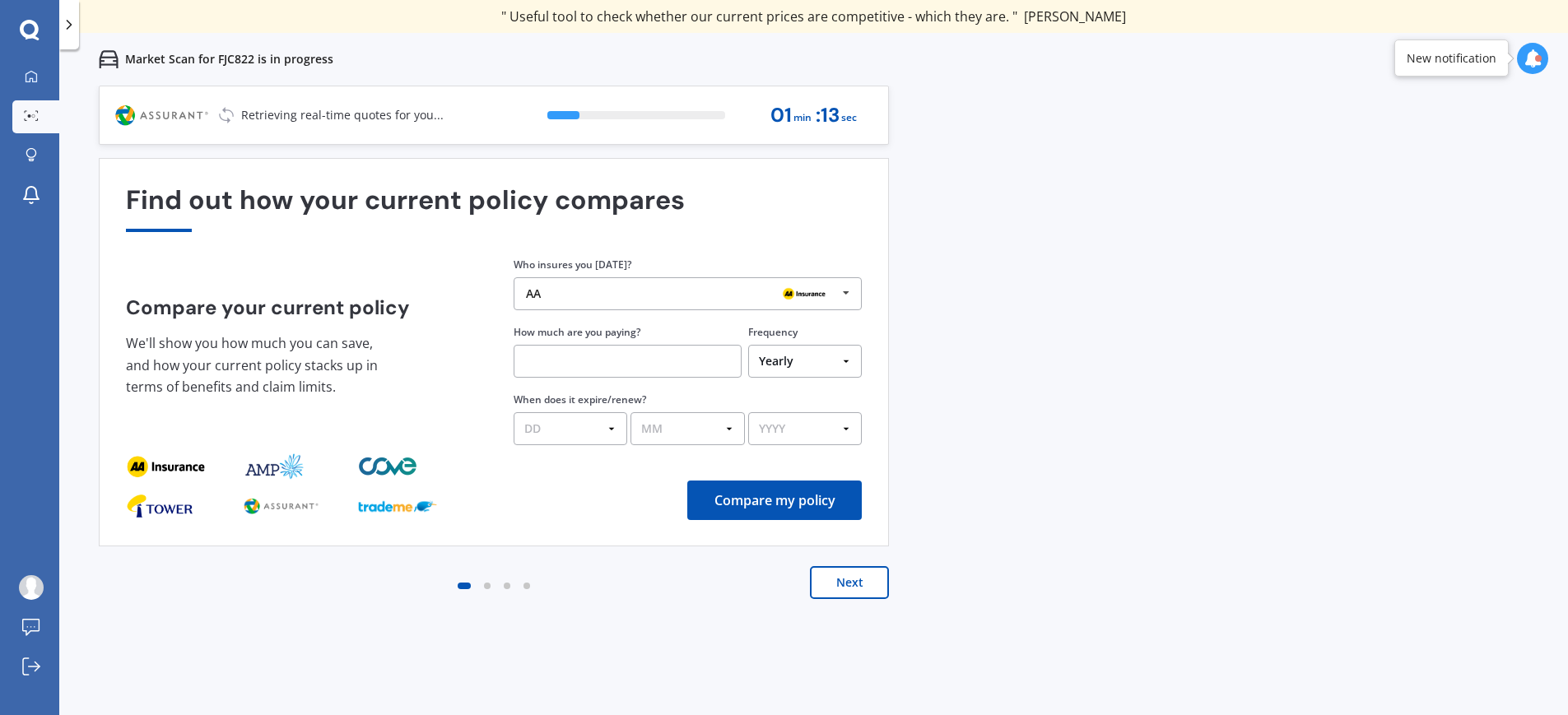
click at [608, 302] on div "AA AA Tower AMI State AMP ANZ ASB BNZ Trade Me Insurance Westpac Other" at bounding box center [687, 294] width 348 height 33
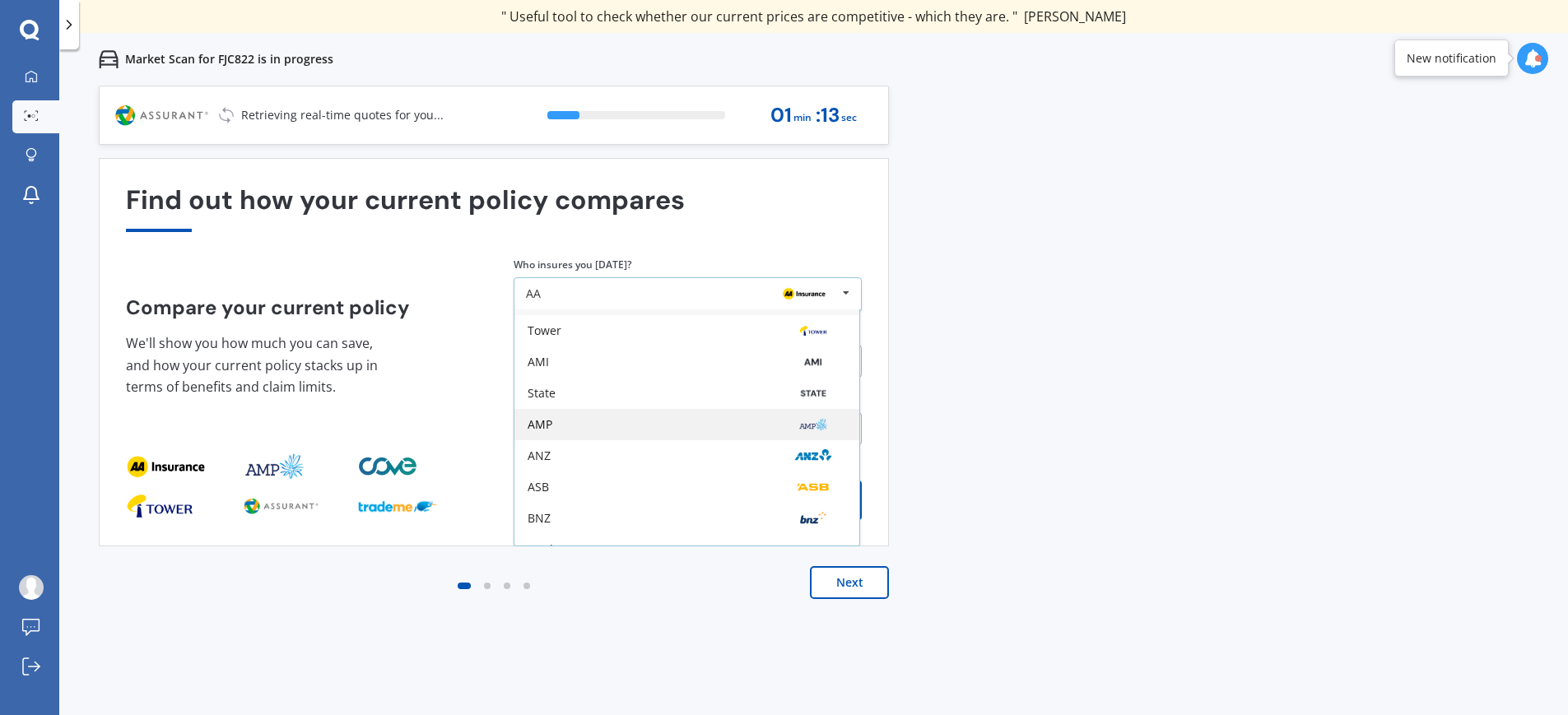
scroll to position [108, 0]
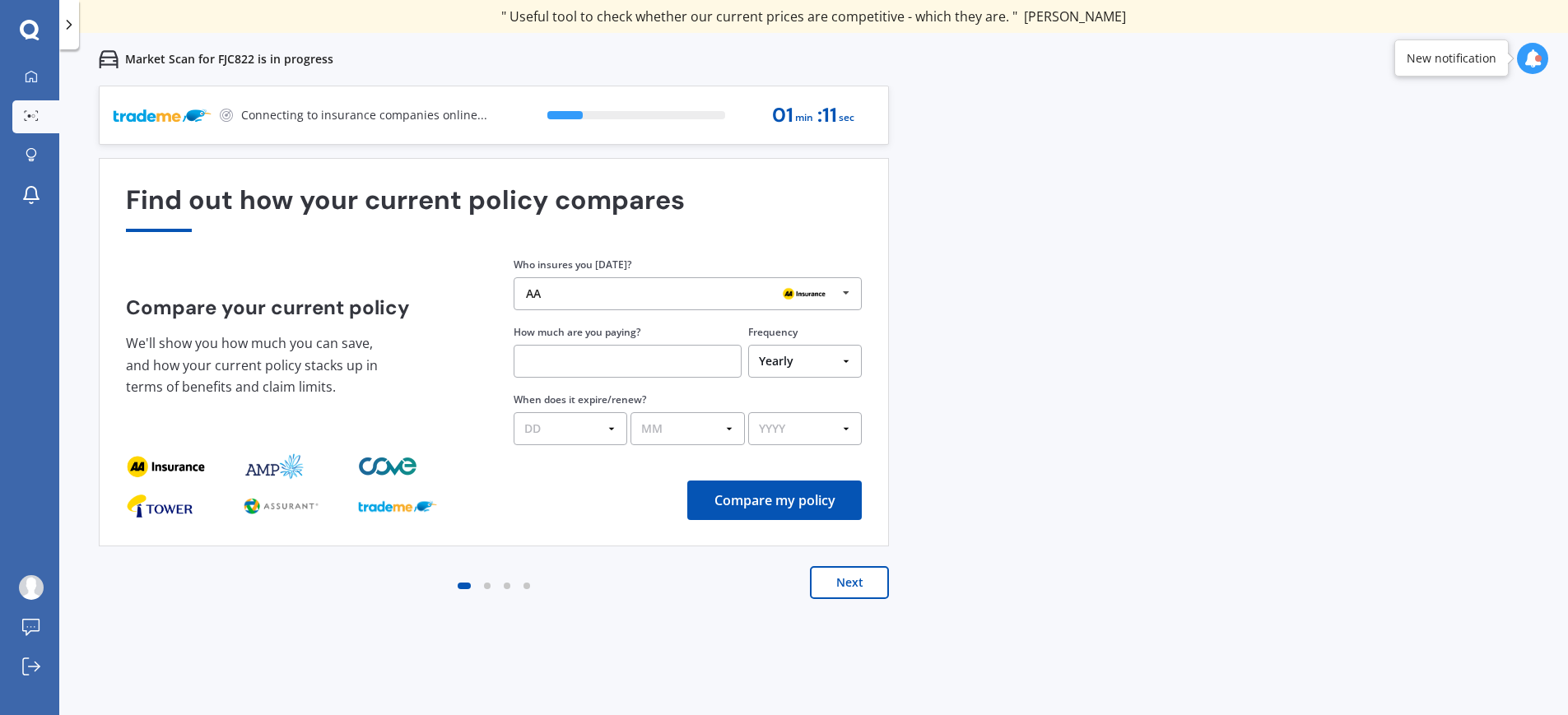
click at [438, 495] on div at bounding box center [416, 506] width 116 height 26
click at [858, 589] on button "Next" at bounding box center [849, 583] width 79 height 33
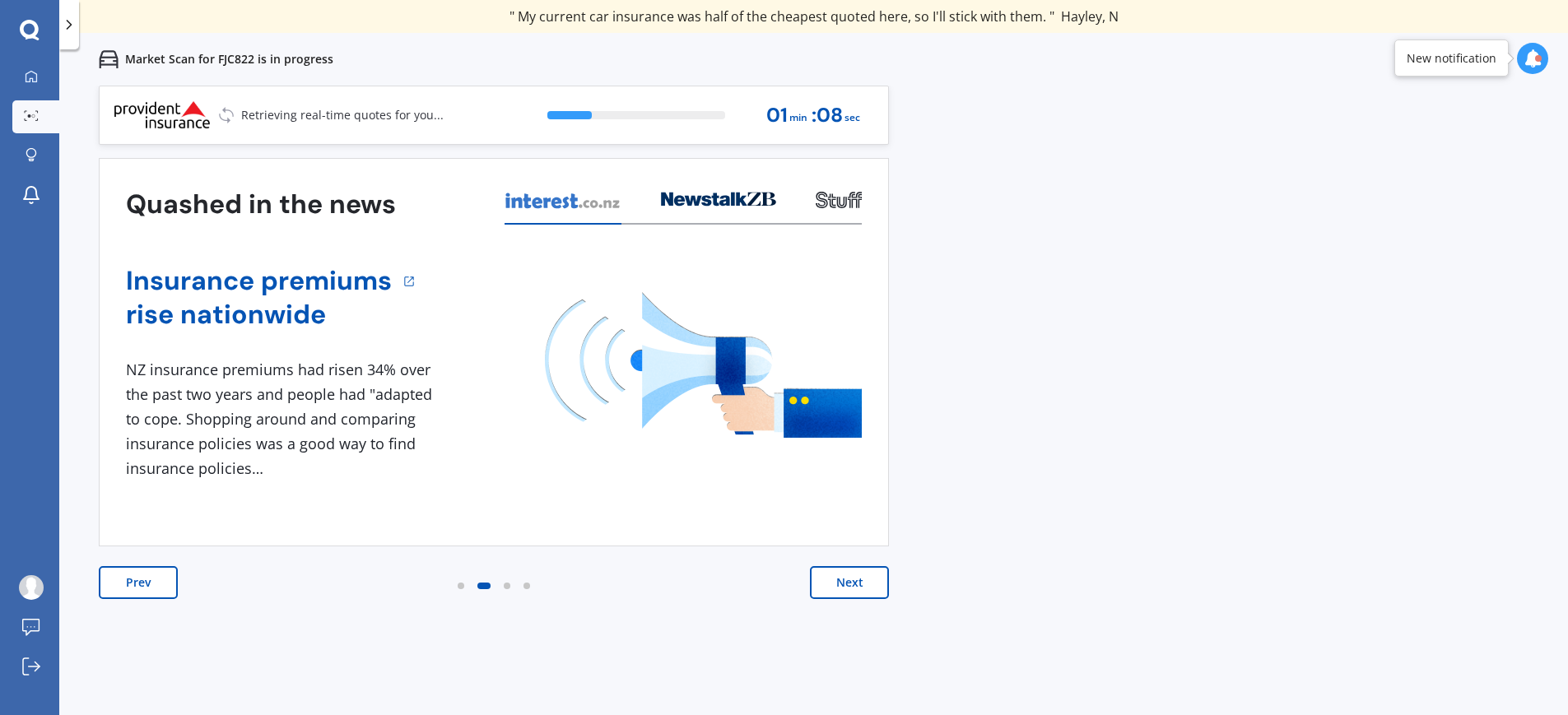
click at [159, 586] on button "Prev" at bounding box center [138, 583] width 79 height 33
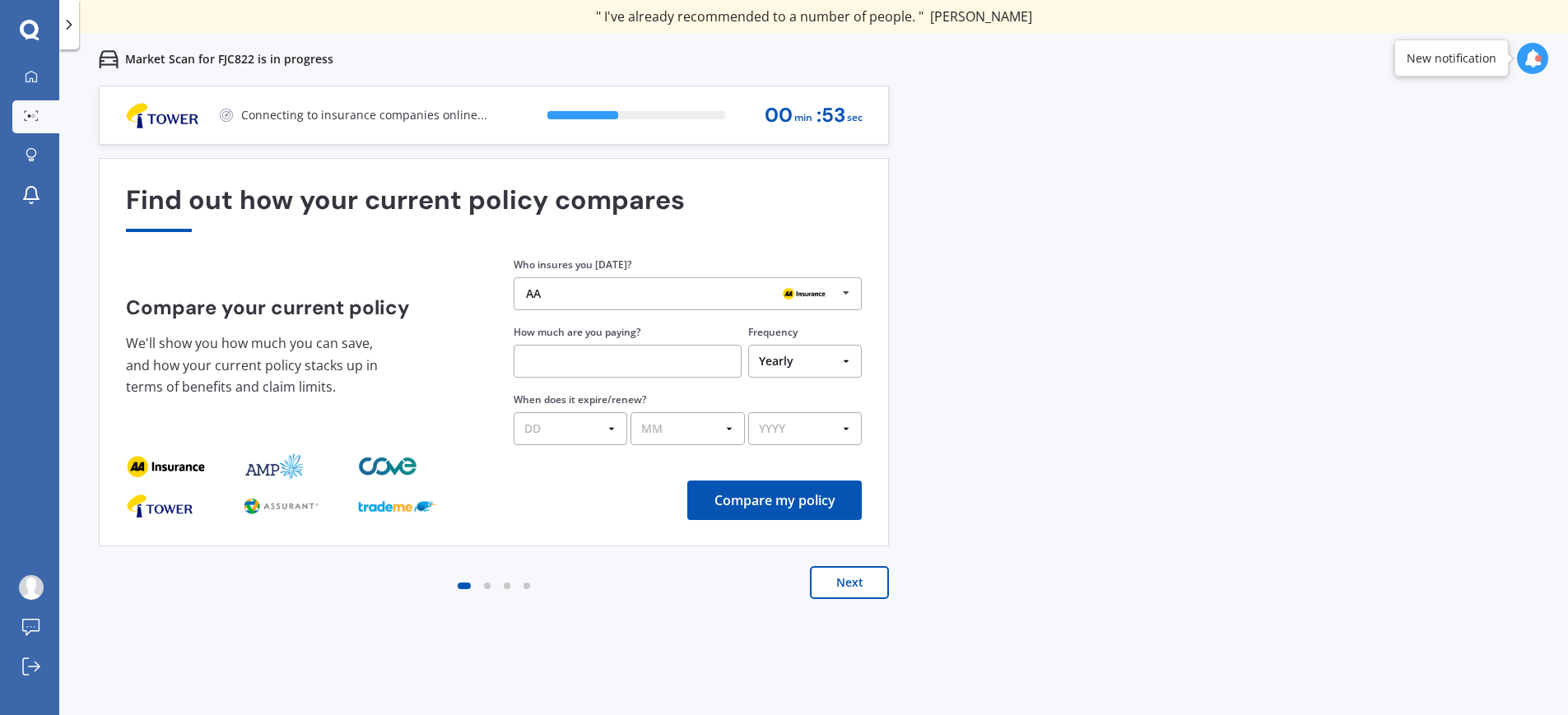
click at [528, 420] on select "DD 01 02 03 04 05 06 07 08 09 10 11 12 13 14 15 16 17 18 19 20 21 22 23 24 25 2…" at bounding box center [571, 429] width 114 height 33
click at [846, 590] on button "Next" at bounding box center [849, 583] width 79 height 33
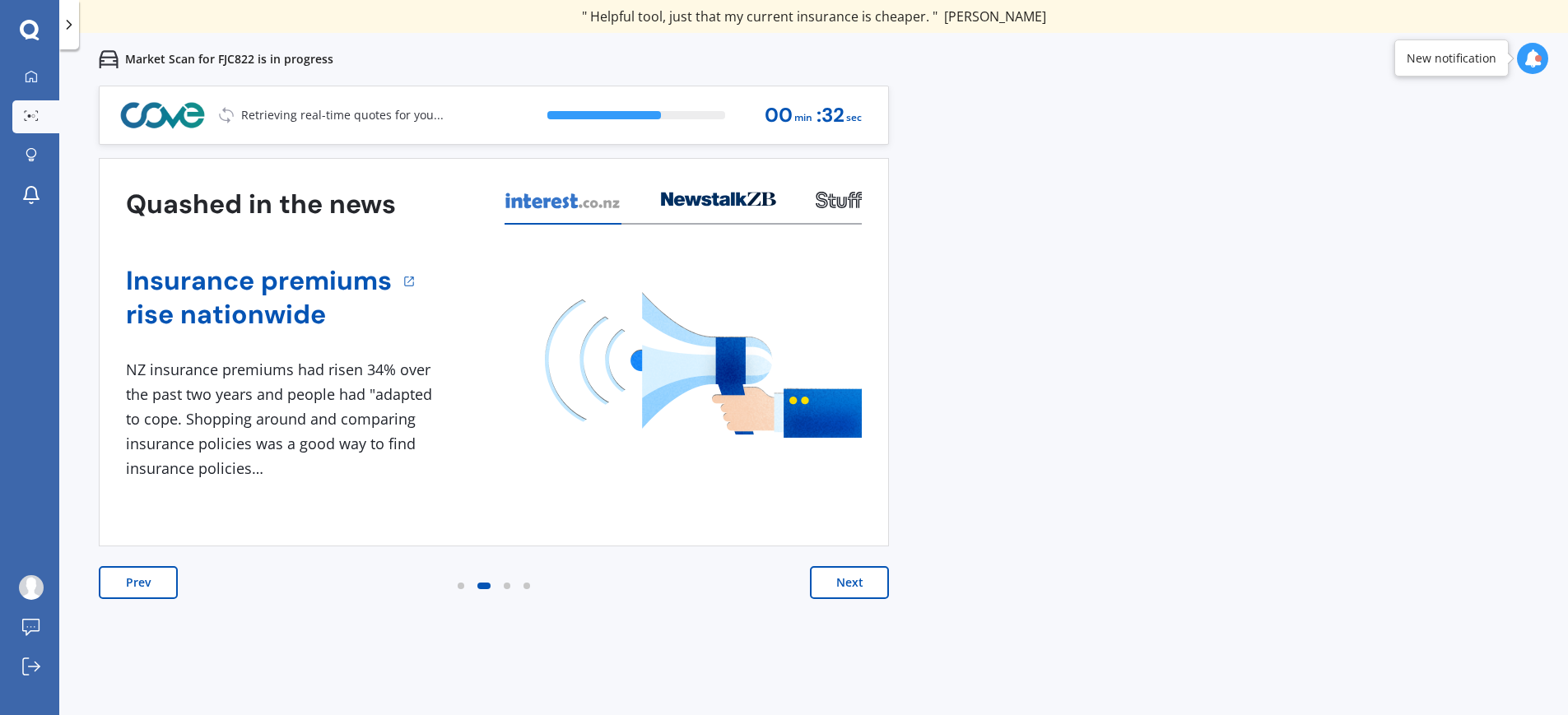
click at [847, 577] on button "Next" at bounding box center [849, 583] width 79 height 33
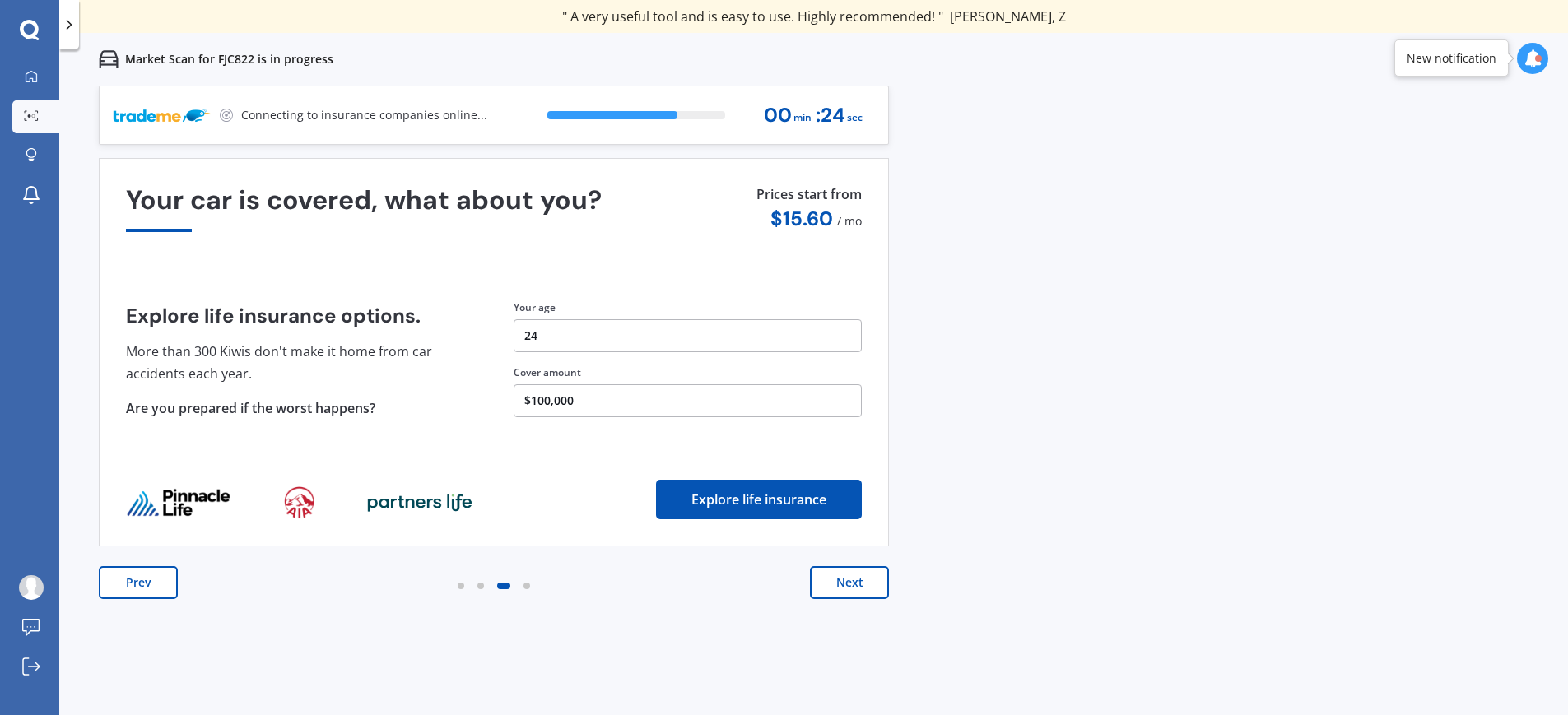
click at [822, 572] on button "Next" at bounding box center [849, 583] width 79 height 33
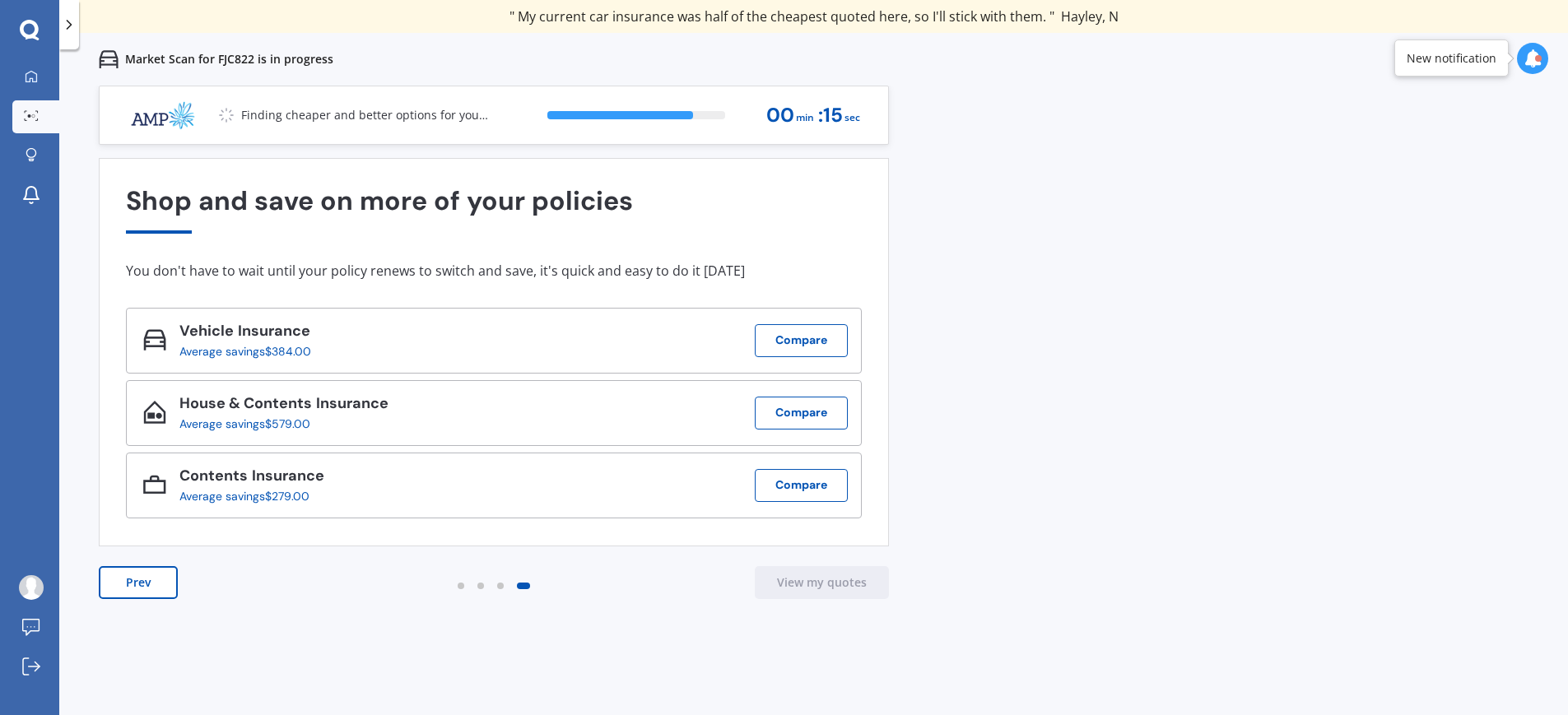
click at [154, 592] on button "Prev" at bounding box center [138, 583] width 79 height 33
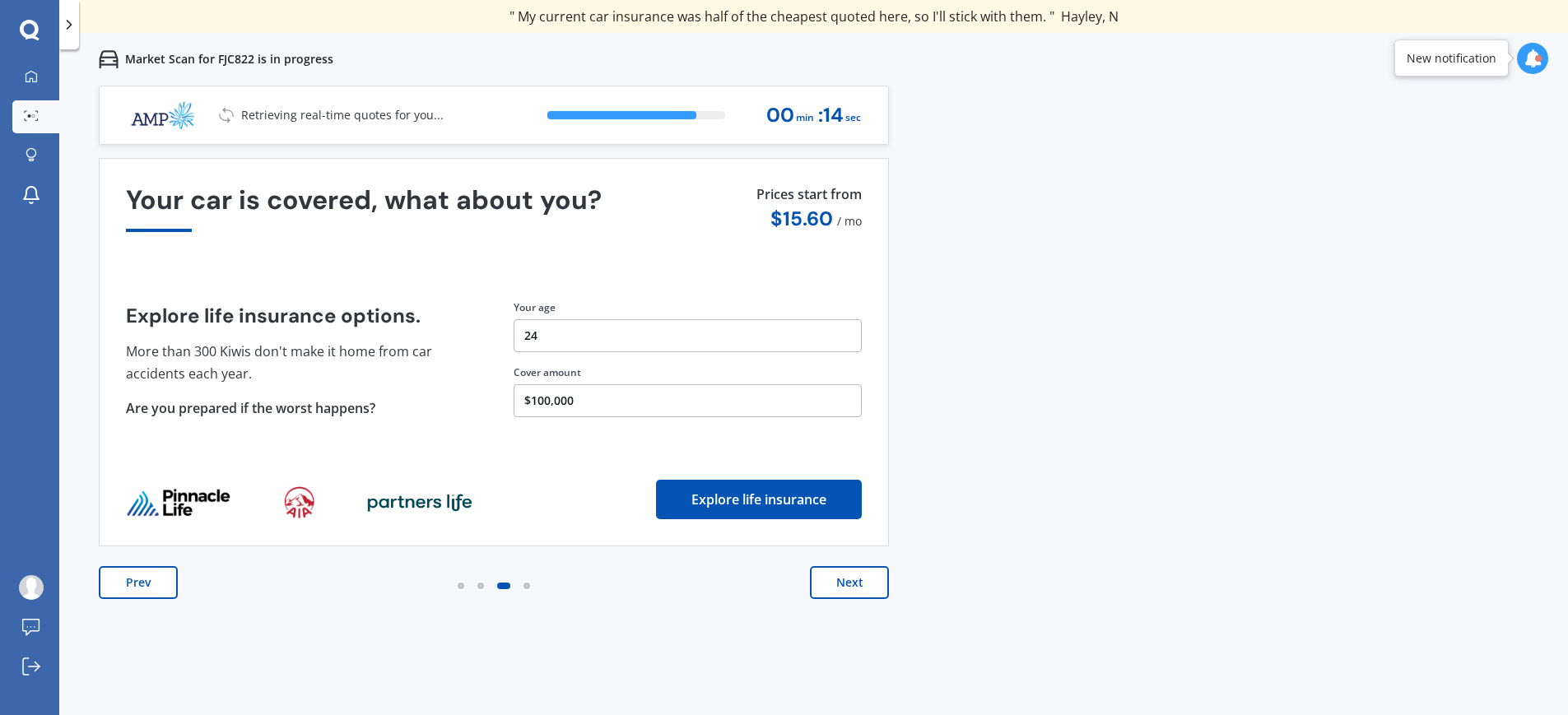
click at [157, 590] on button "Prev" at bounding box center [138, 583] width 79 height 33
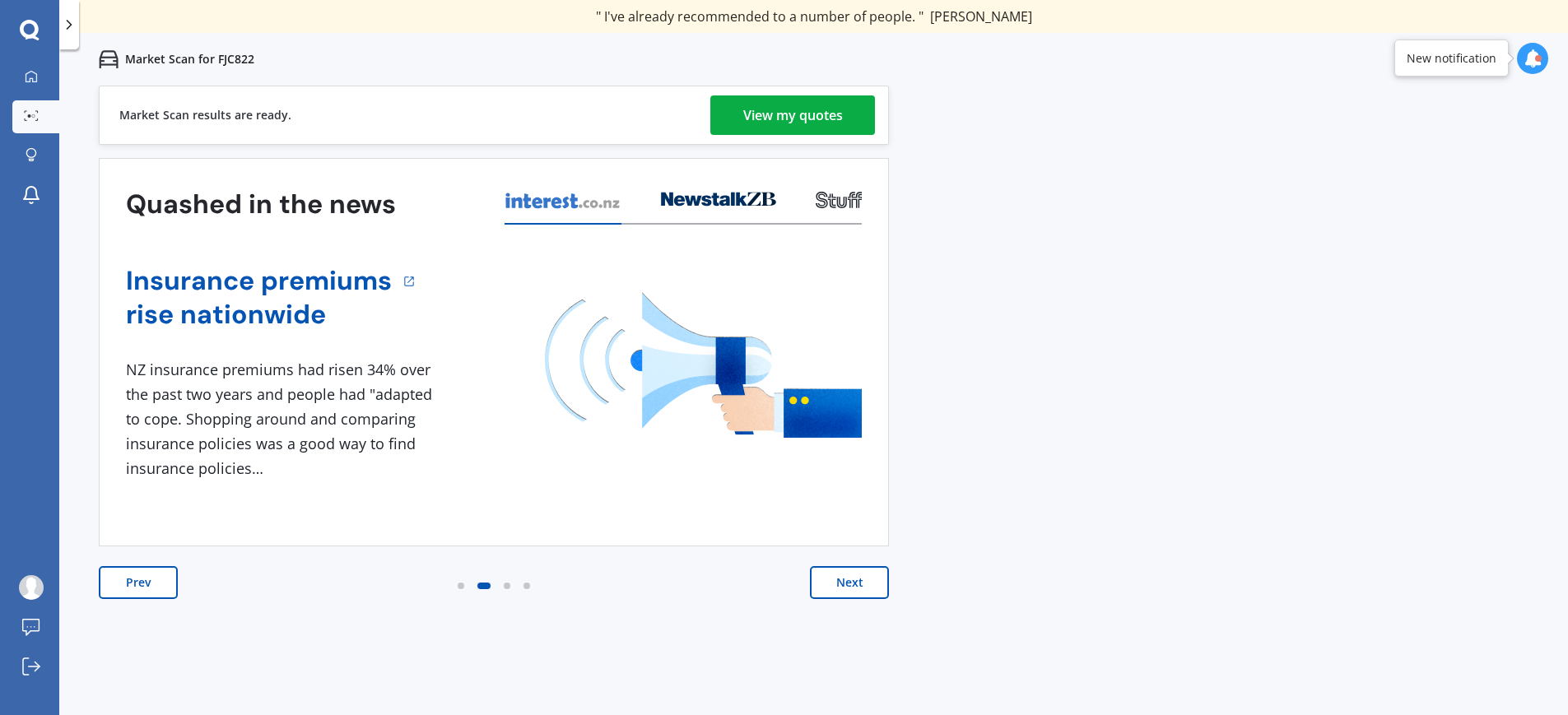
click at [764, 108] on div "View my quotes" at bounding box center [793, 115] width 100 height 39
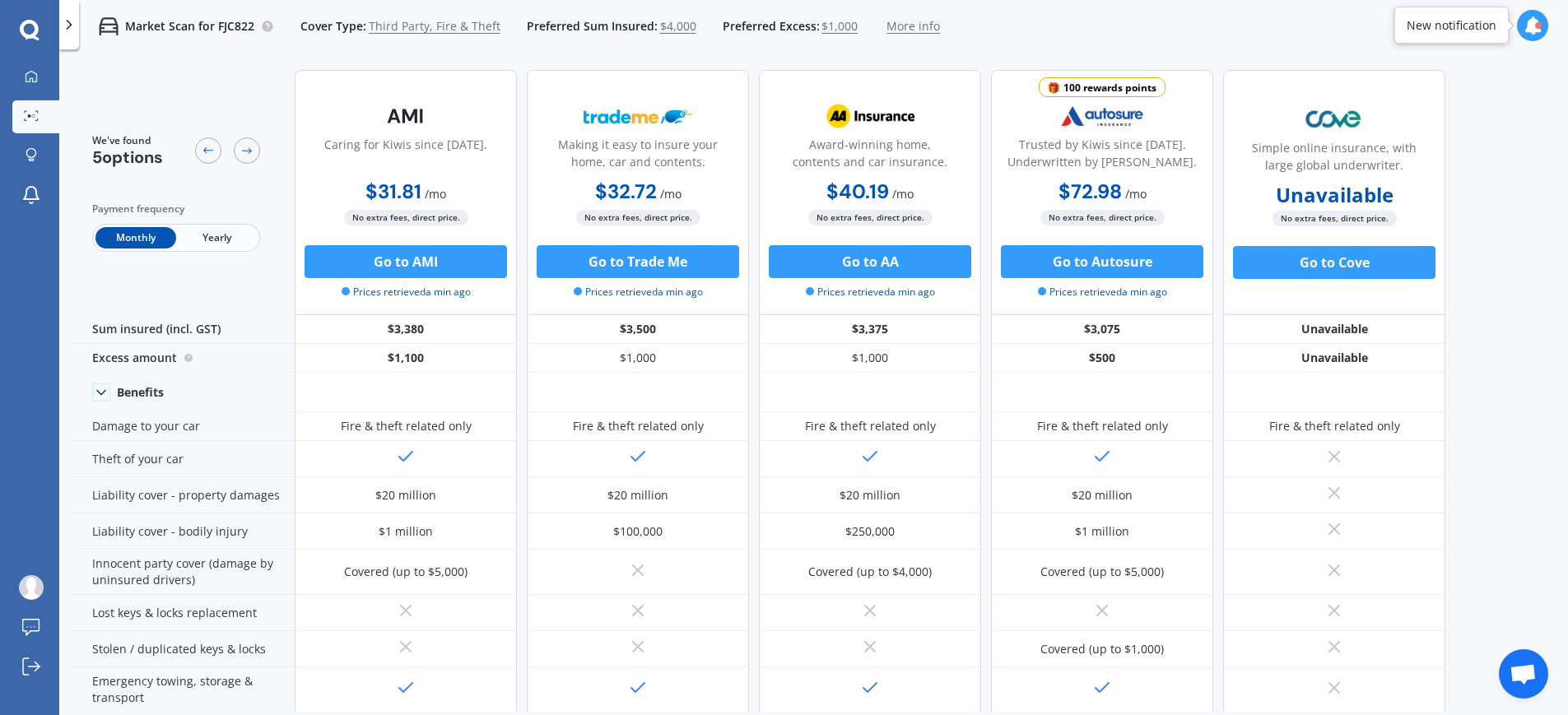
click at [217, 235] on span "Yearly" at bounding box center [216, 237] width 81 height 21
